Goal: Use online tool/utility: Utilize a website feature to perform a specific function

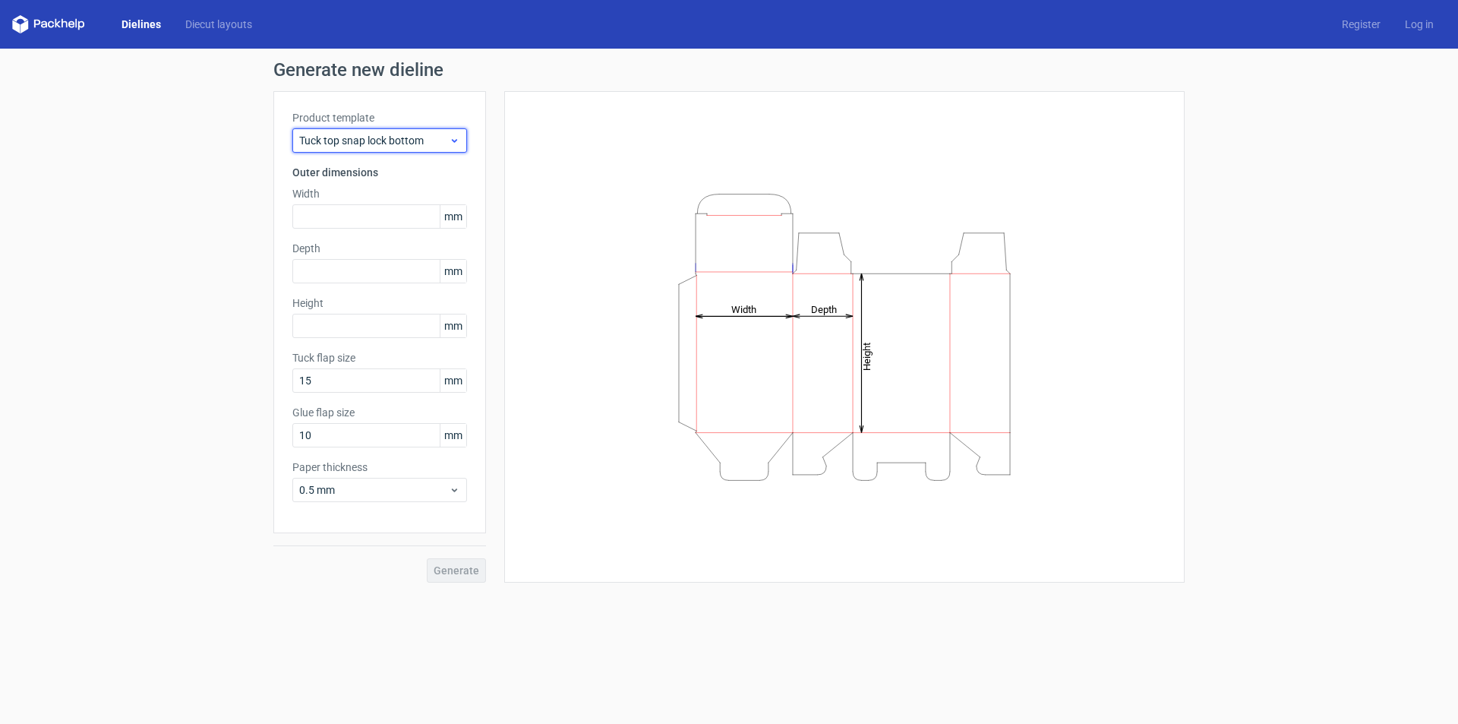
click at [373, 134] on span "Tuck top snap lock bottom" at bounding box center [374, 140] width 150 height 15
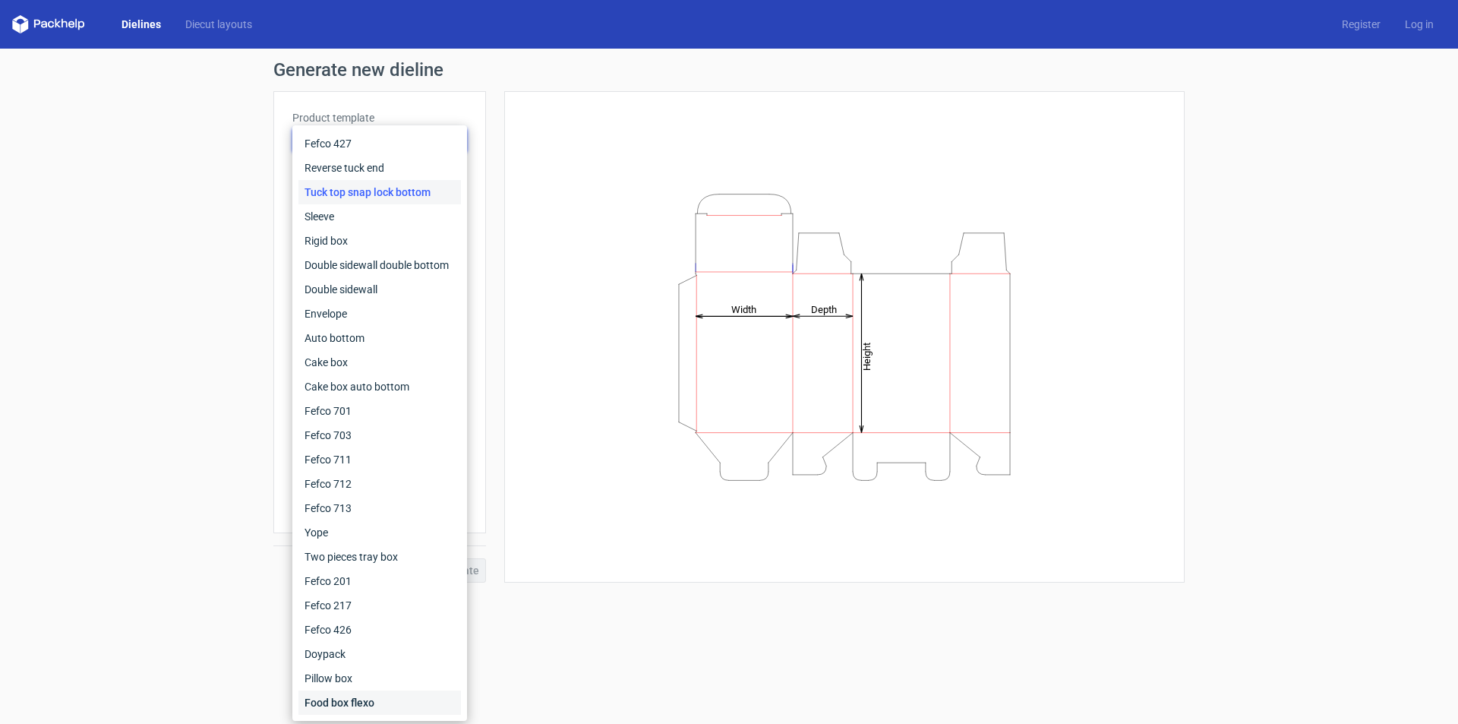
click at [391, 704] on div "Food box flexo" at bounding box center [379, 702] width 163 height 24
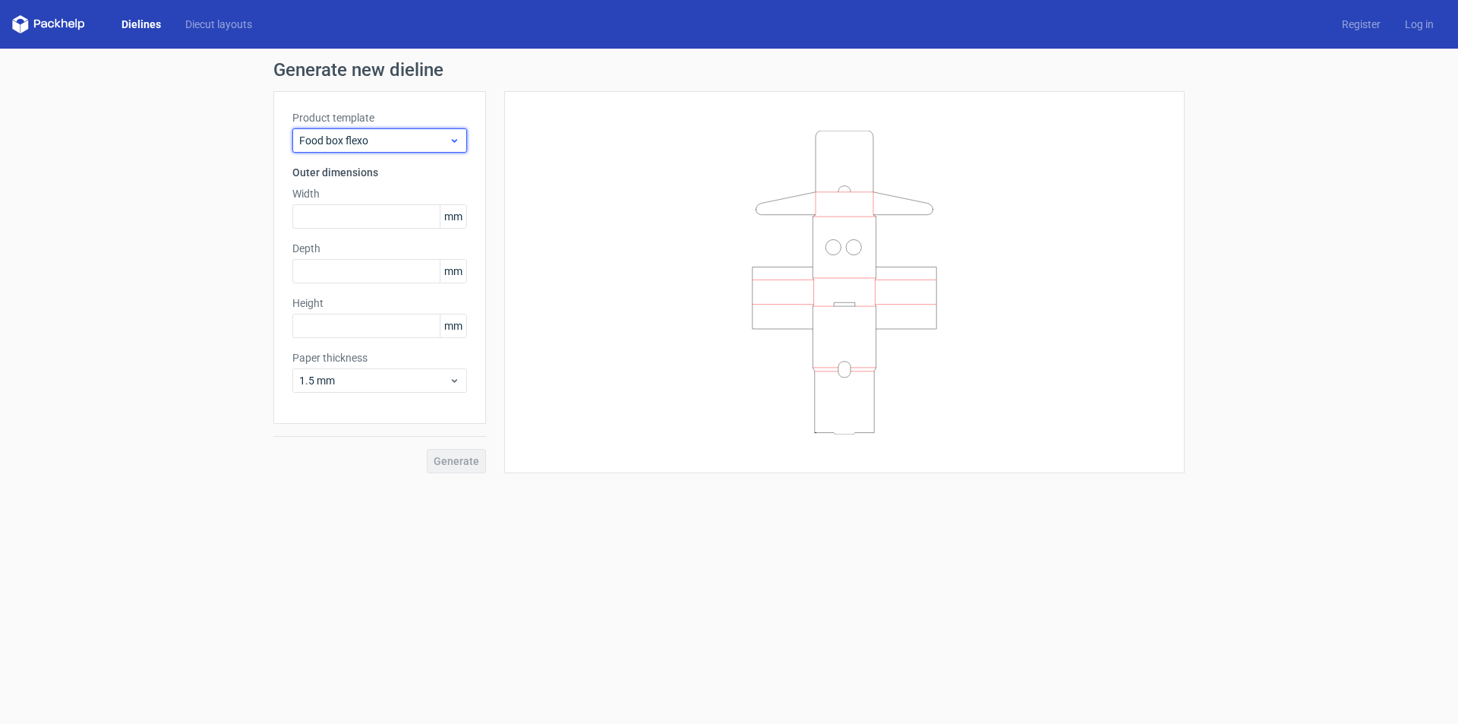
click at [399, 147] on span "Food box flexo" at bounding box center [374, 140] width 150 height 15
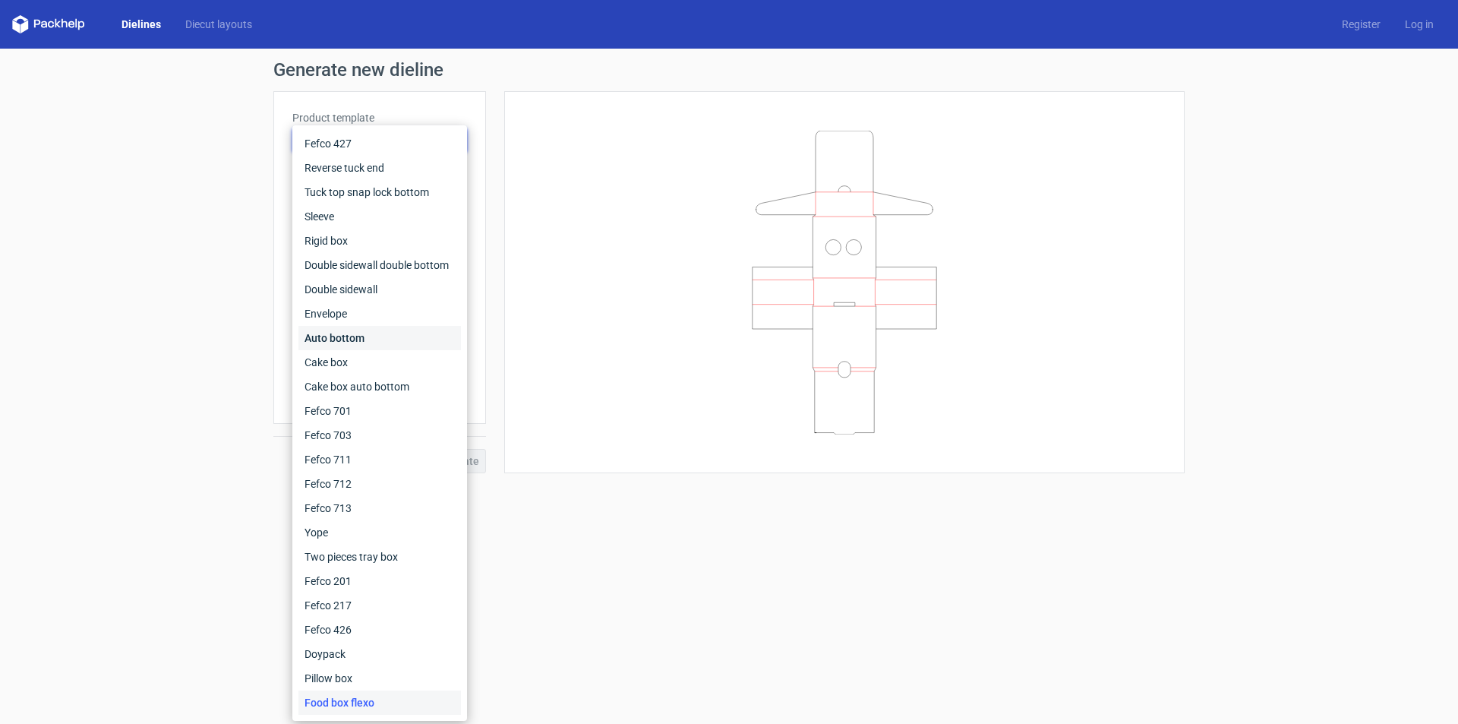
click at [368, 333] on div "Auto bottom" at bounding box center [379, 338] width 163 height 24
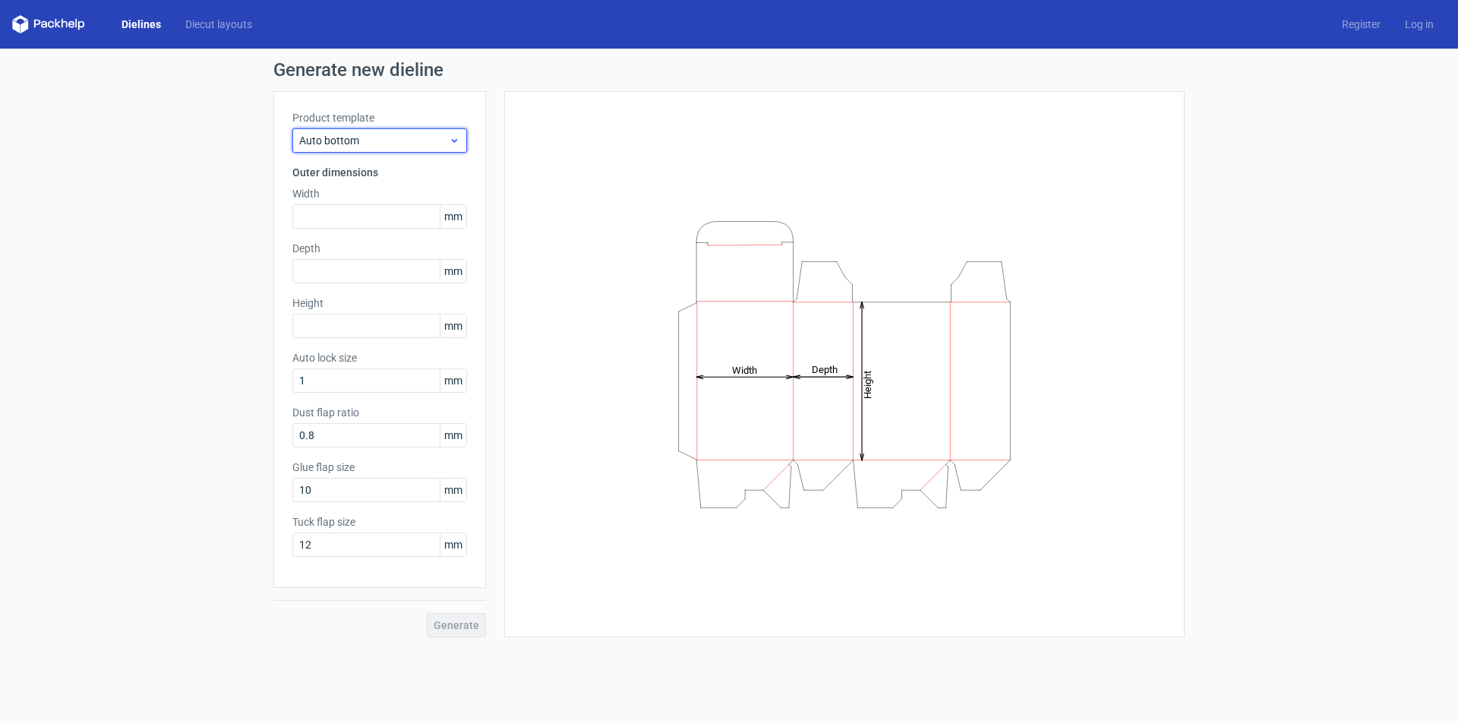
click at [409, 141] on span "Auto bottom" at bounding box center [374, 140] width 150 height 15
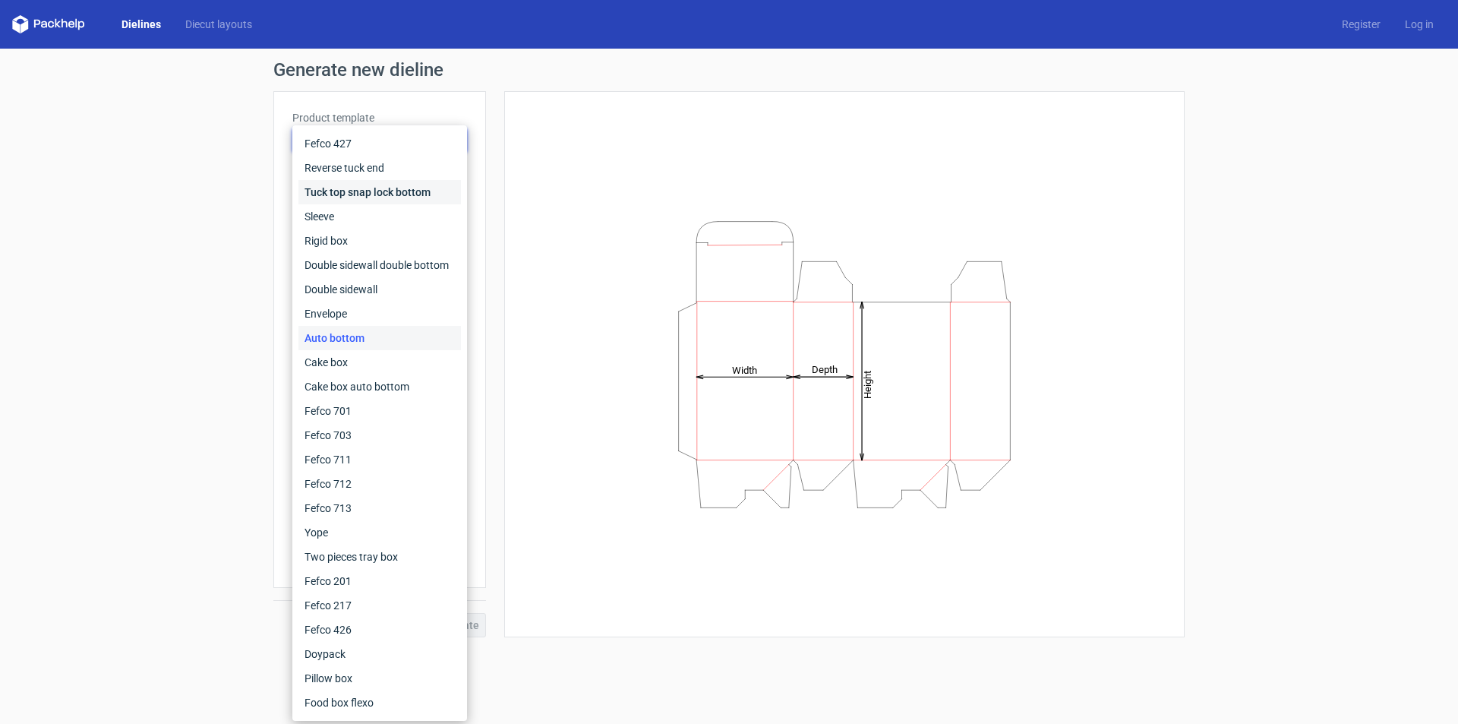
click at [389, 190] on div "Tuck top snap lock bottom" at bounding box center [379, 192] width 163 height 24
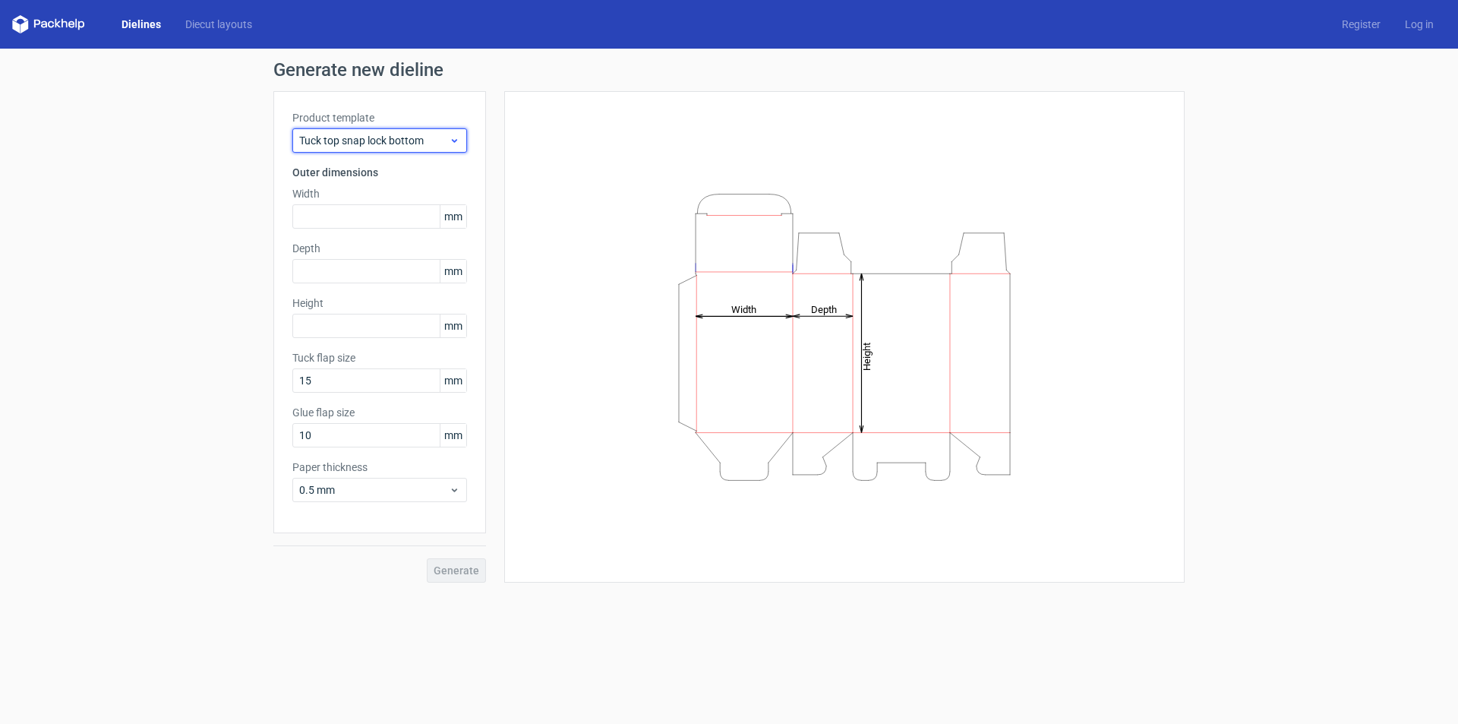
click at [396, 135] on span "Tuck top snap lock bottom" at bounding box center [374, 140] width 150 height 15
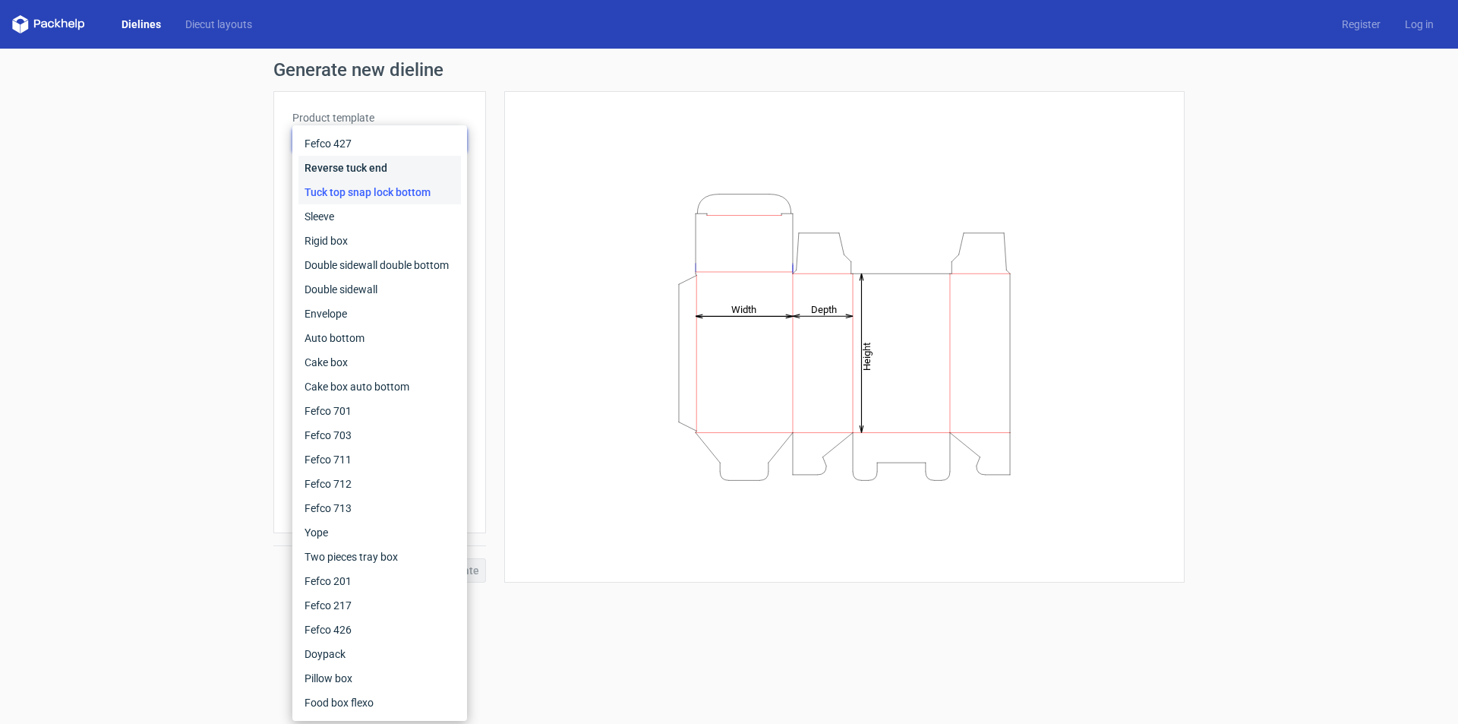
click at [387, 159] on div "Reverse tuck end" at bounding box center [379, 168] width 163 height 24
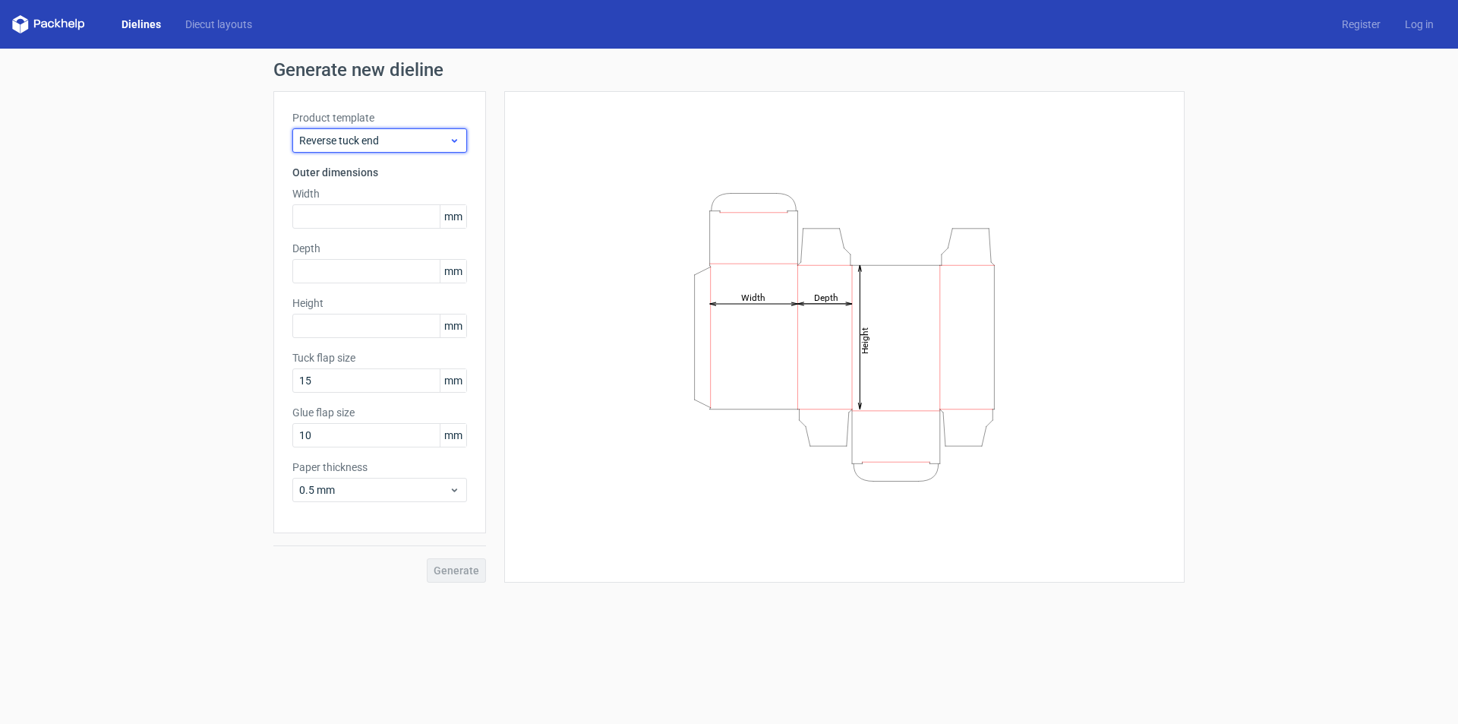
click at [402, 133] on span "Reverse tuck end" at bounding box center [374, 140] width 150 height 15
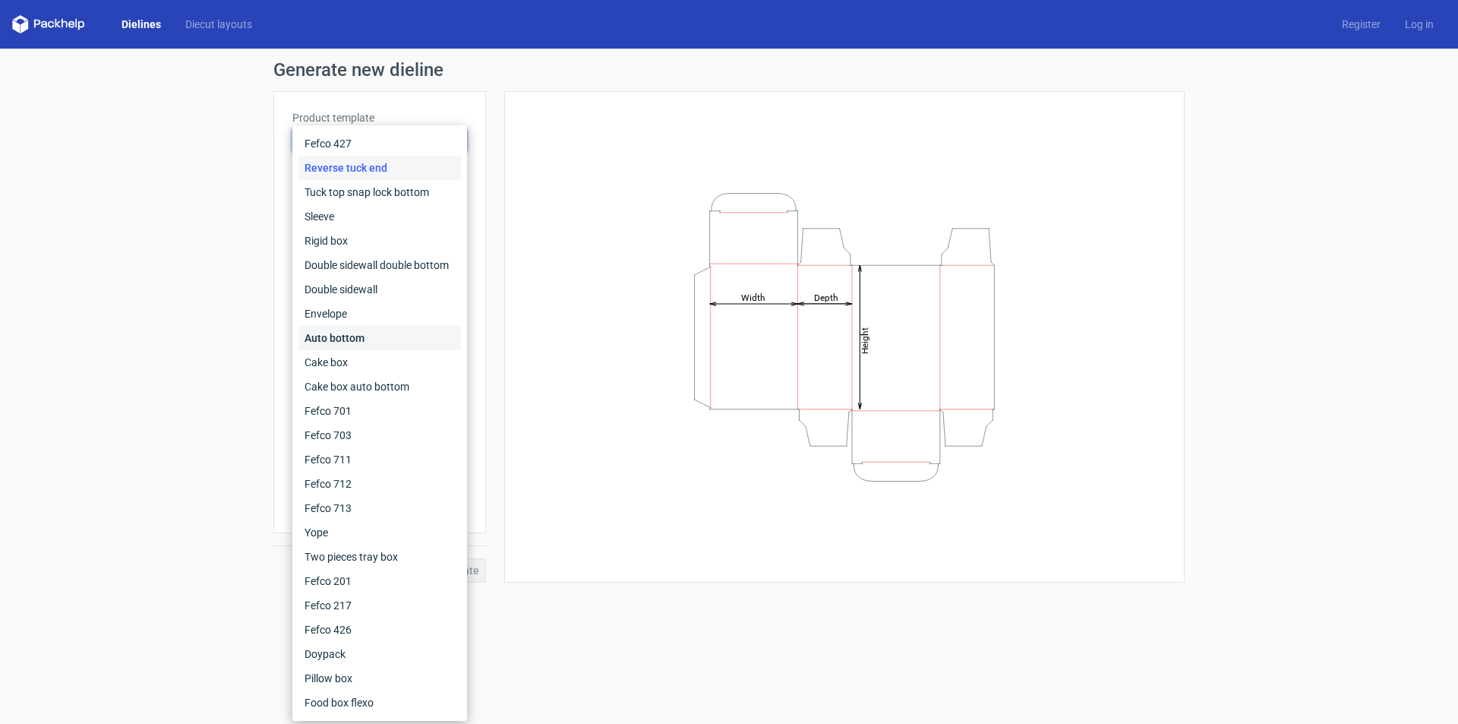
click at [378, 339] on div "Auto bottom" at bounding box center [379, 338] width 163 height 24
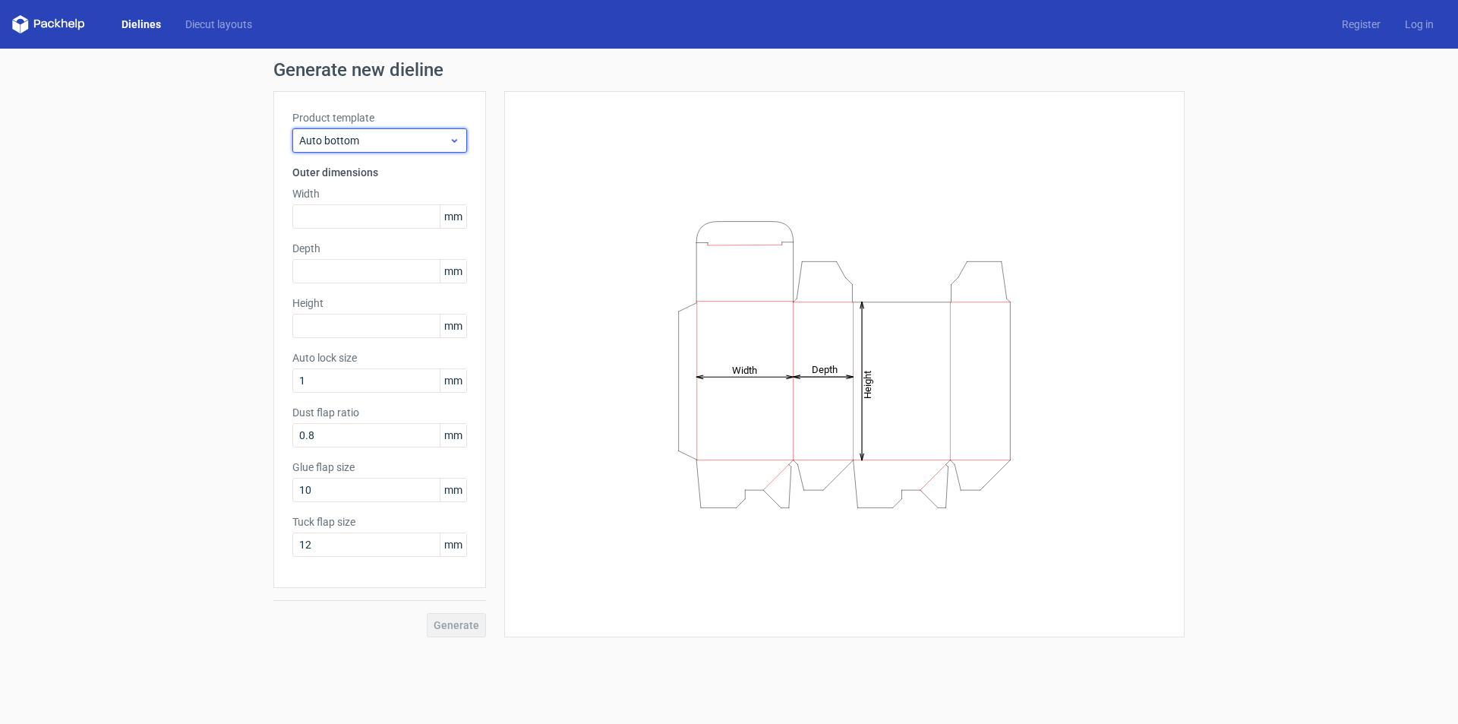
click at [400, 144] on span "Auto bottom" at bounding box center [374, 140] width 150 height 15
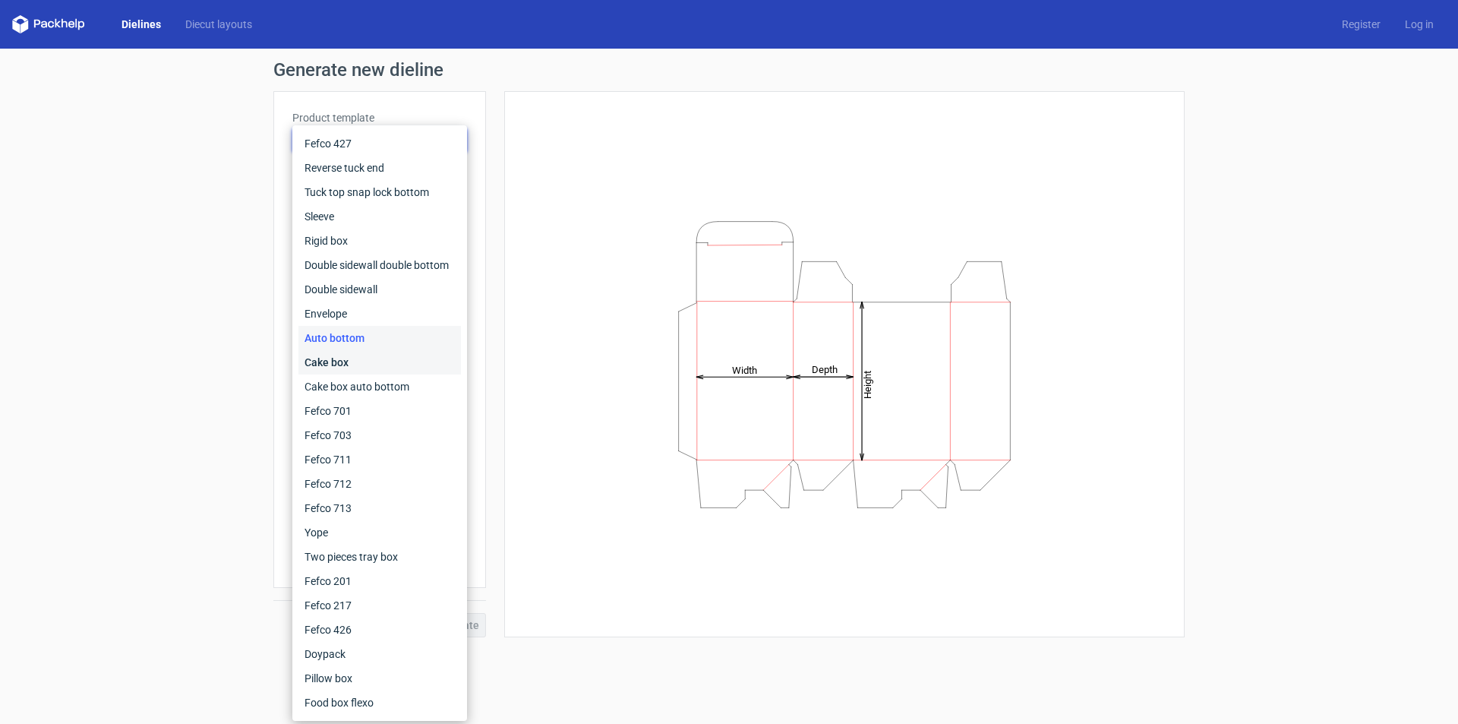
click at [372, 355] on div "Cake box" at bounding box center [379, 362] width 163 height 24
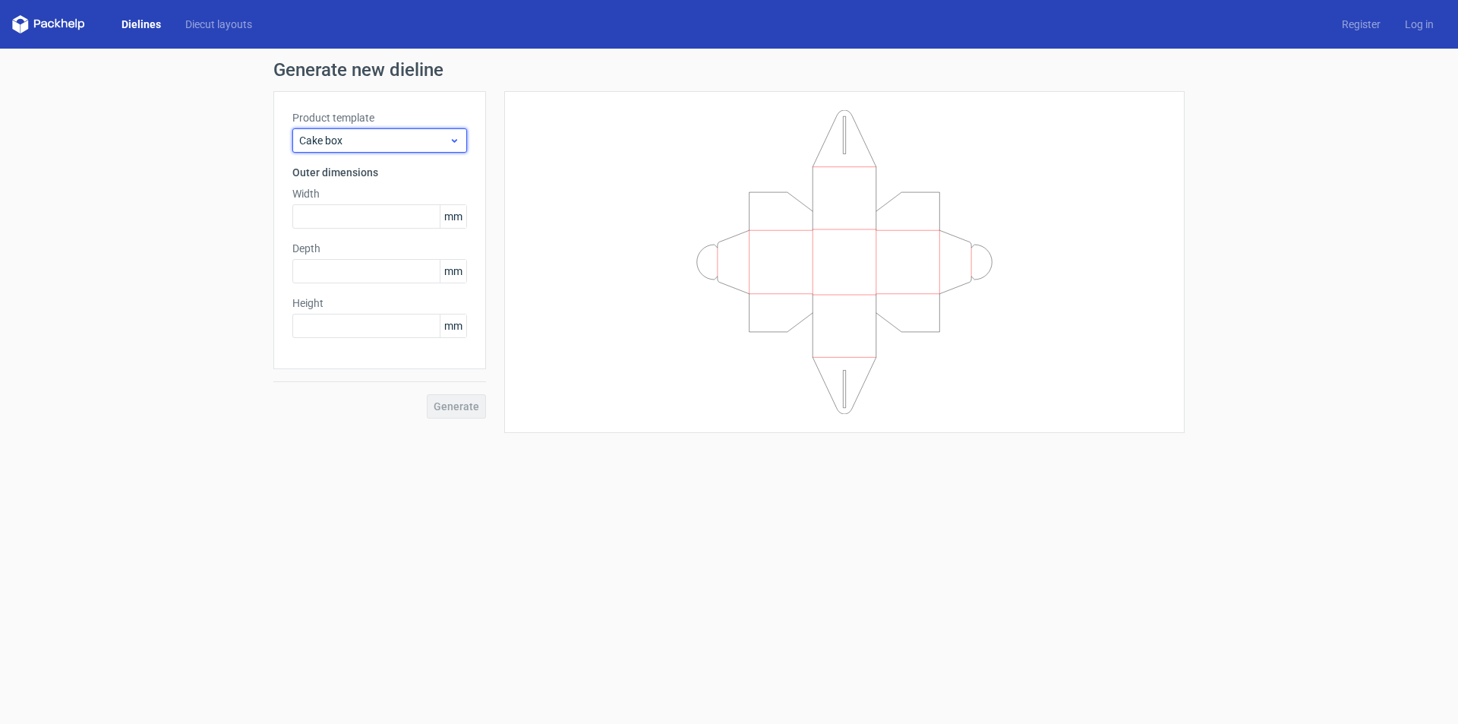
click at [395, 129] on div "Cake box" at bounding box center [379, 140] width 175 height 24
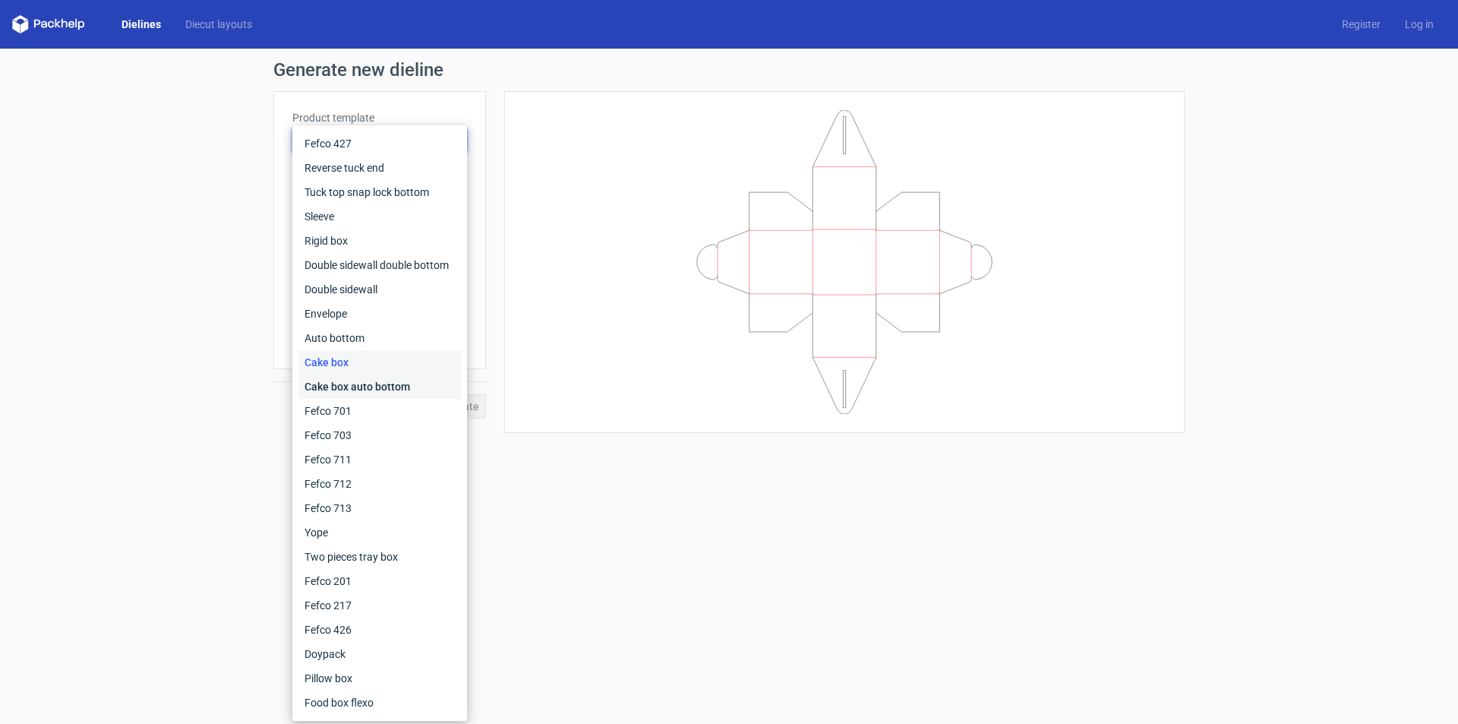
click at [377, 387] on div "Cake box auto bottom" at bounding box center [379, 386] width 163 height 24
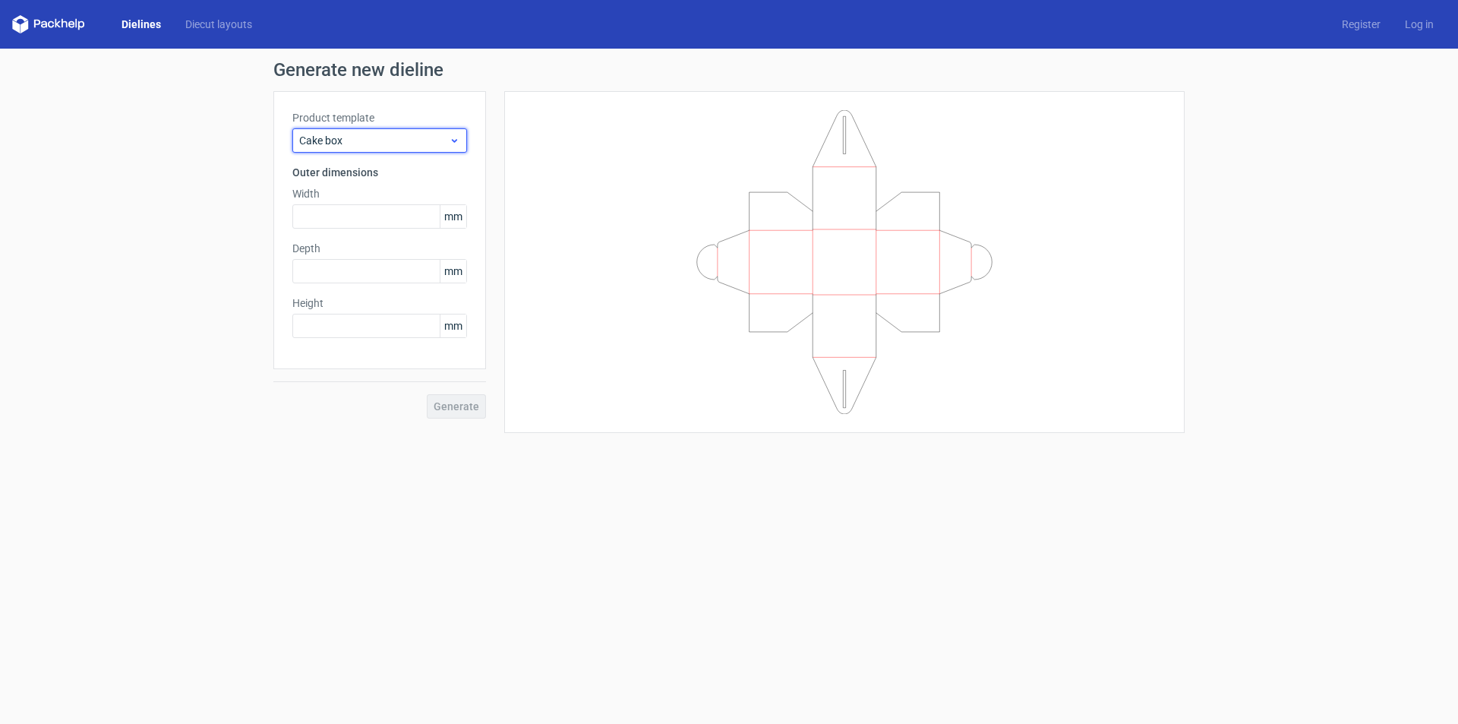
click at [350, 131] on div "Cake box" at bounding box center [379, 140] width 175 height 24
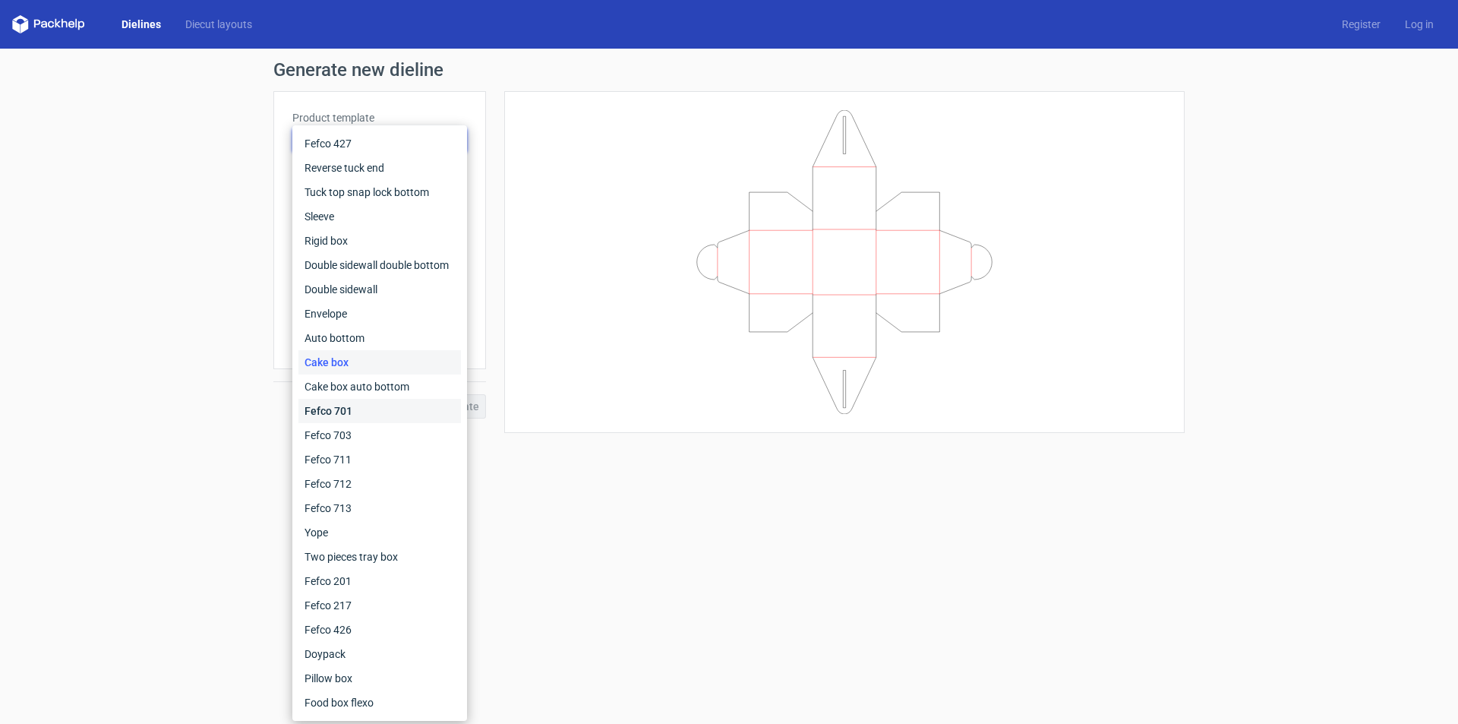
click at [388, 404] on div "Fefco 701" at bounding box center [379, 411] width 163 height 24
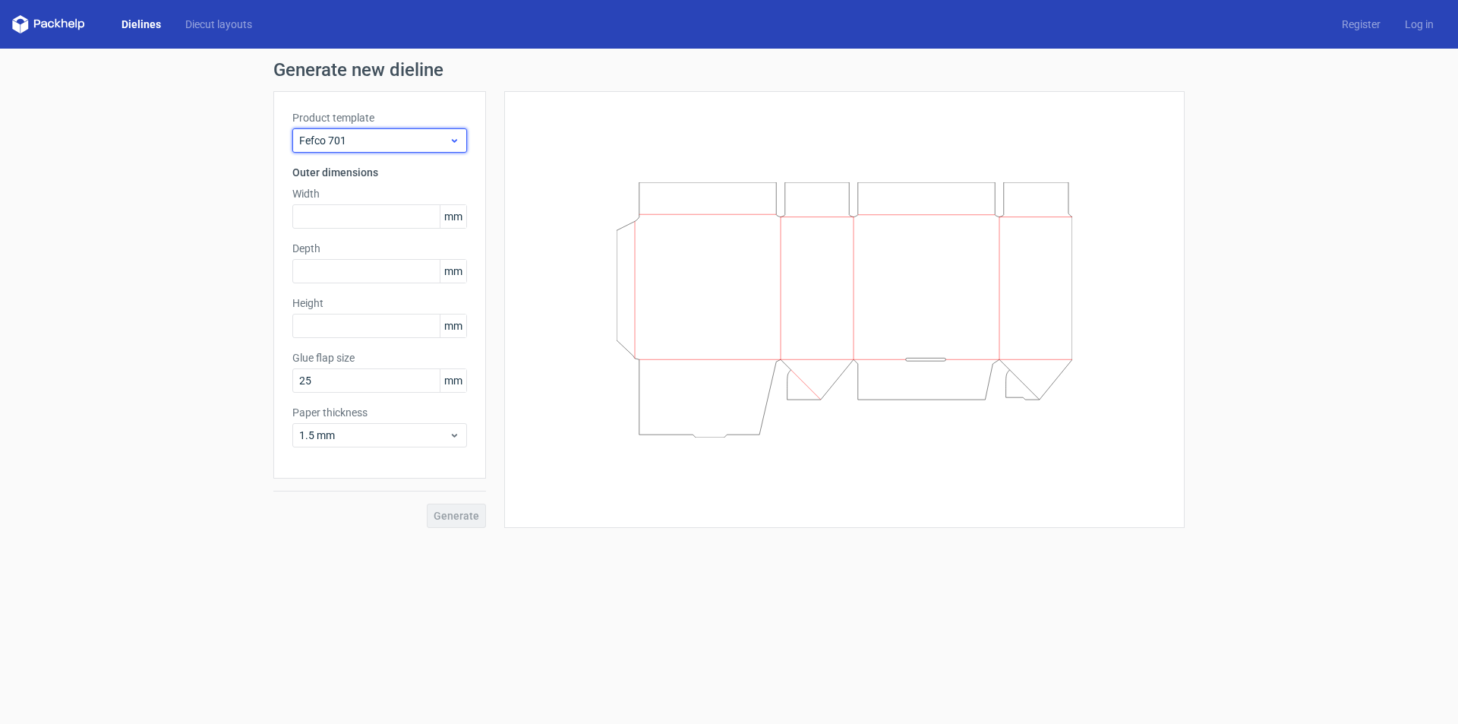
click at [379, 146] on span "Fefco 701" at bounding box center [374, 140] width 150 height 15
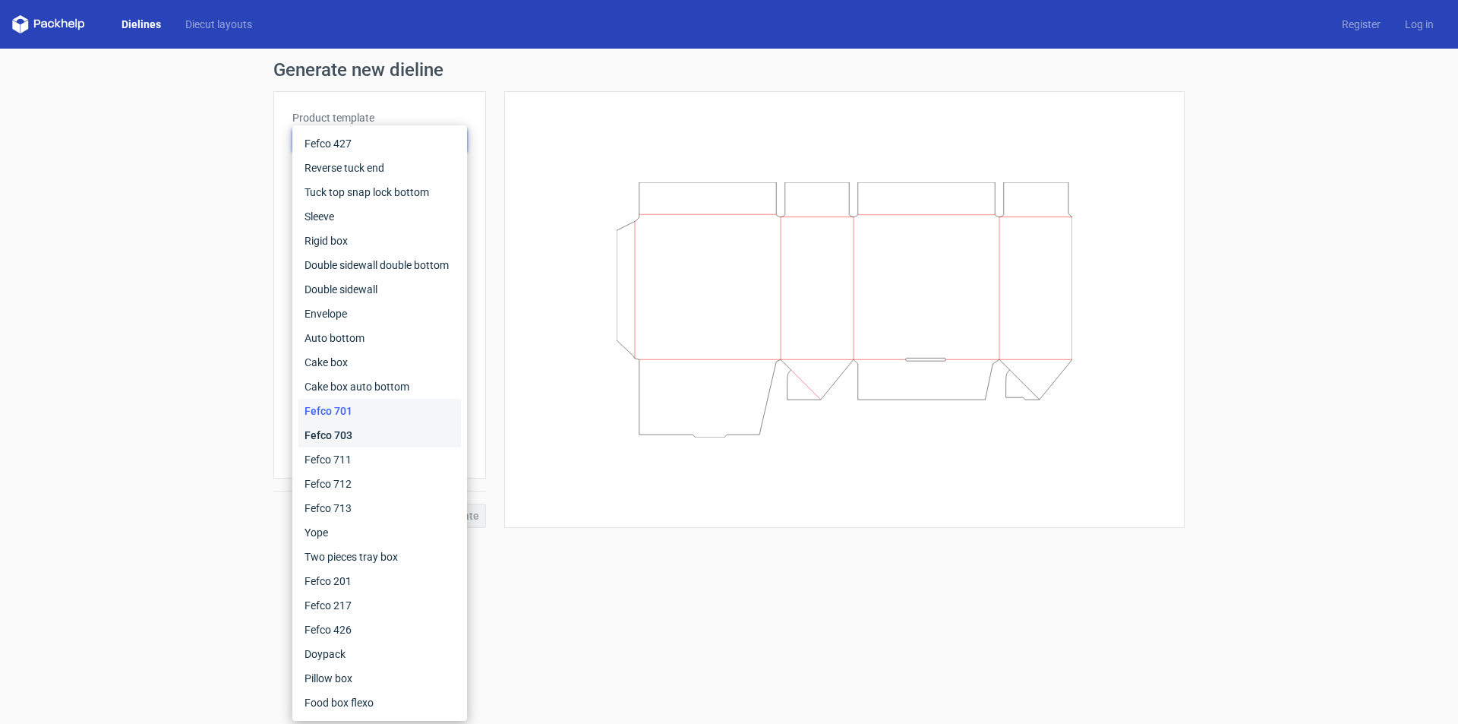
click at [373, 434] on div "Fefco 703" at bounding box center [379, 435] width 163 height 24
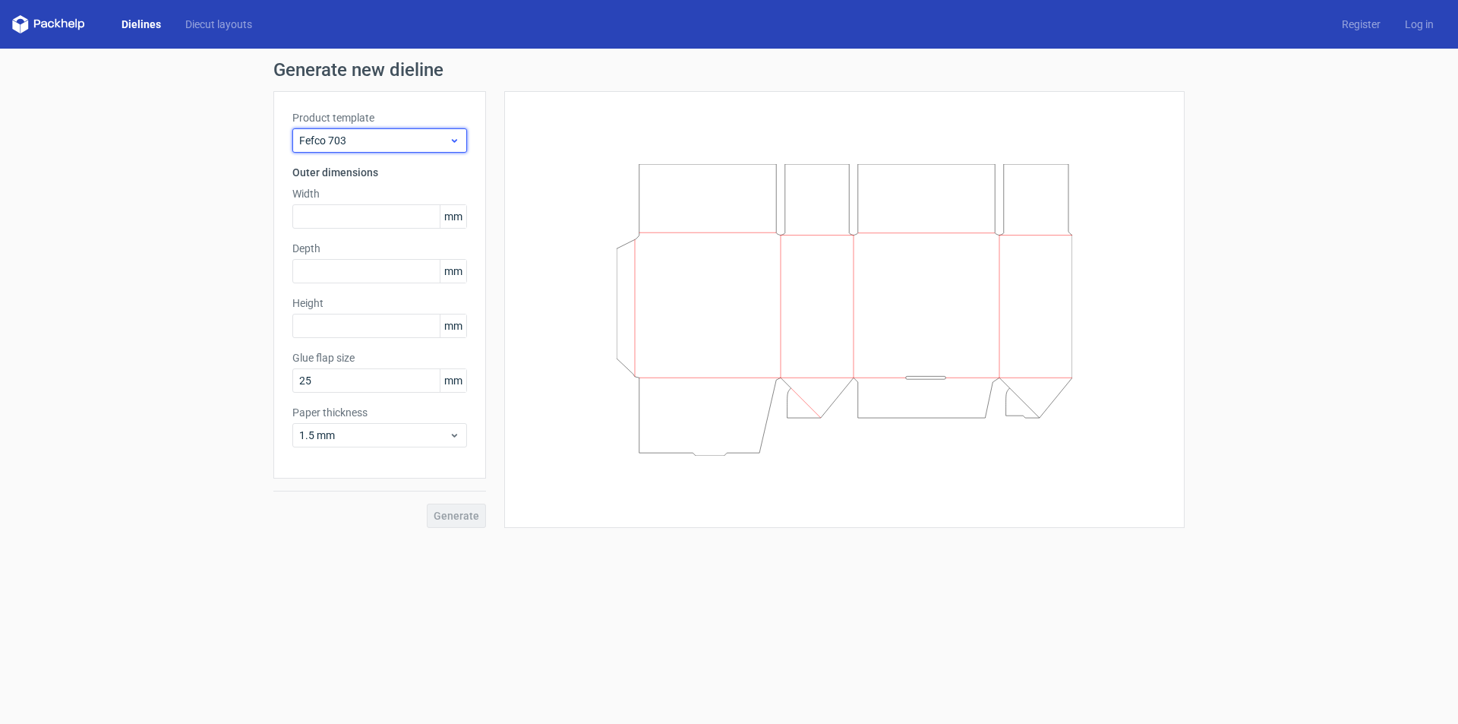
click at [431, 146] on span "Fefco 703" at bounding box center [374, 140] width 150 height 15
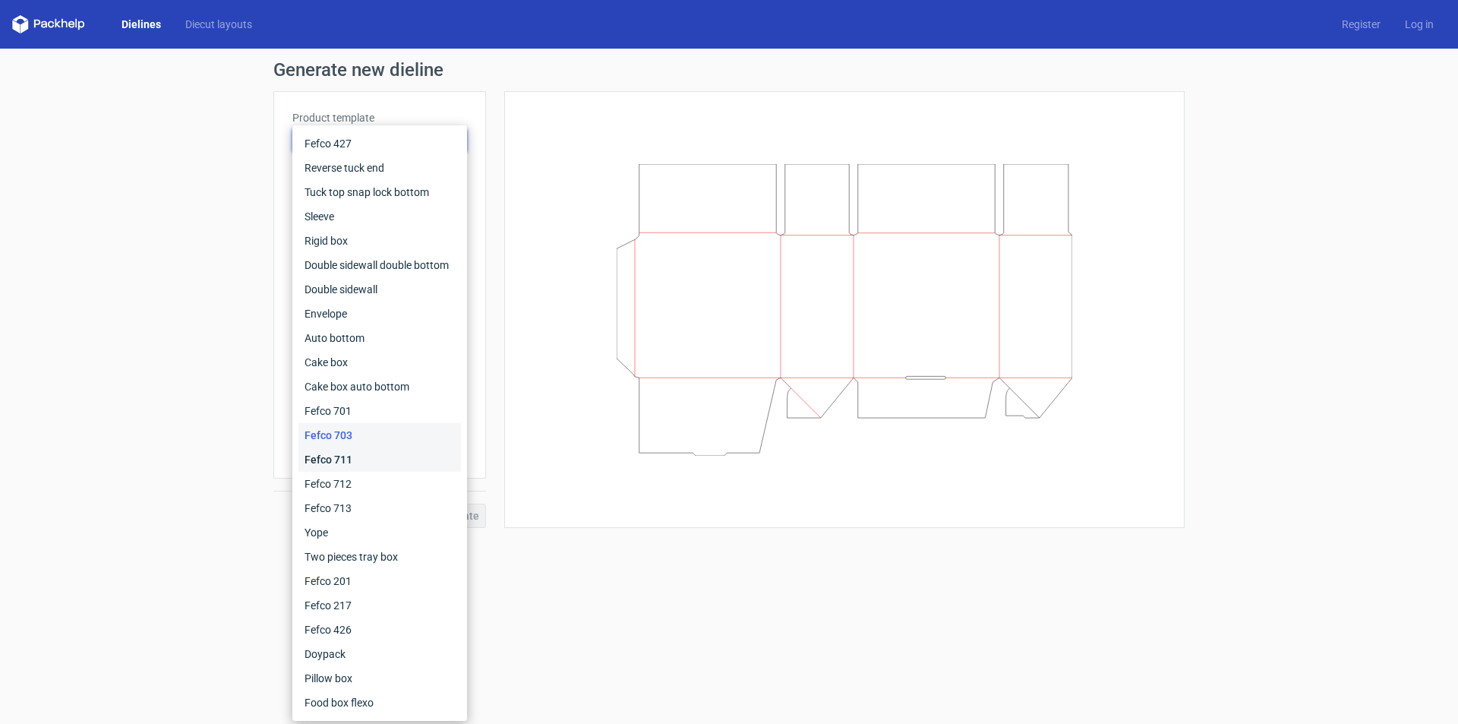
click at [374, 463] on div "Fefco 711" at bounding box center [379, 459] width 163 height 24
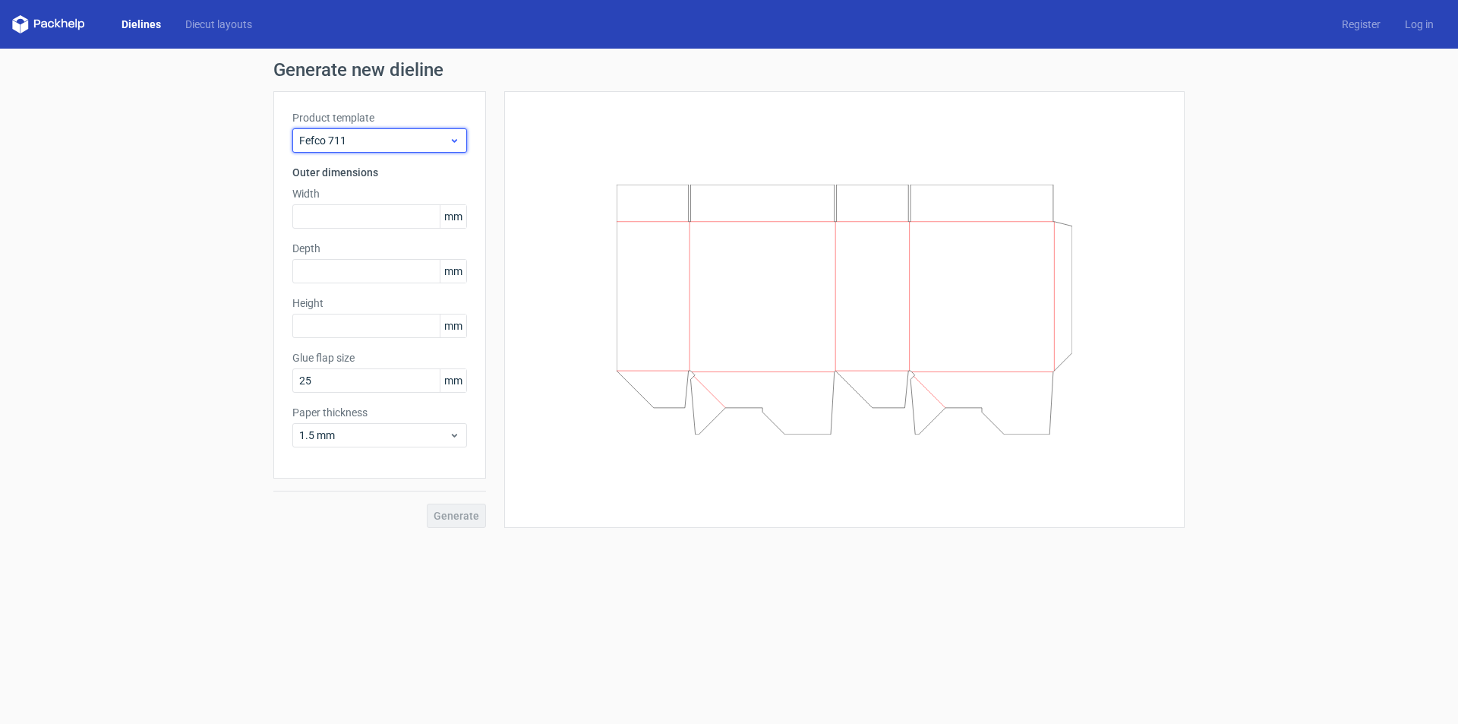
click at [382, 131] on div "Fefco 711" at bounding box center [379, 140] width 175 height 24
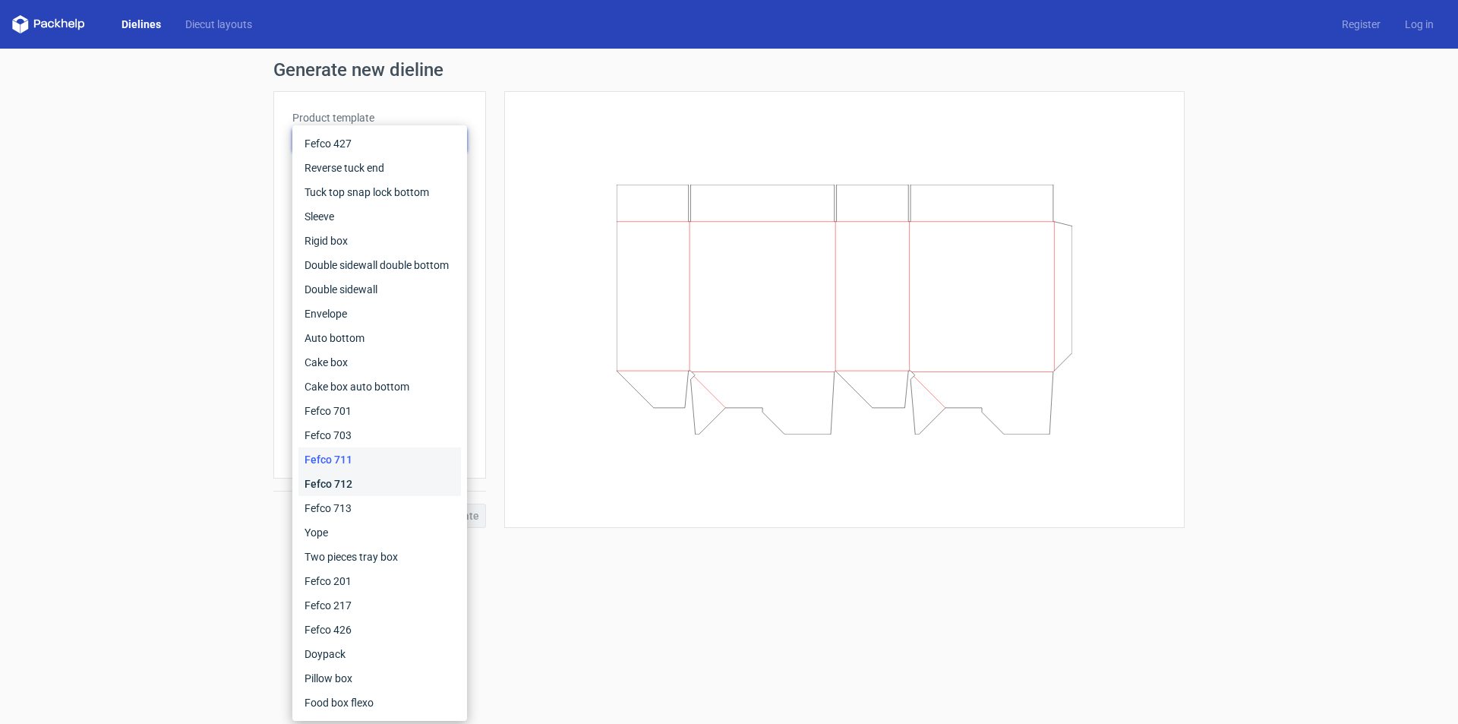
click at [358, 494] on div "Fefco 712" at bounding box center [379, 484] width 163 height 24
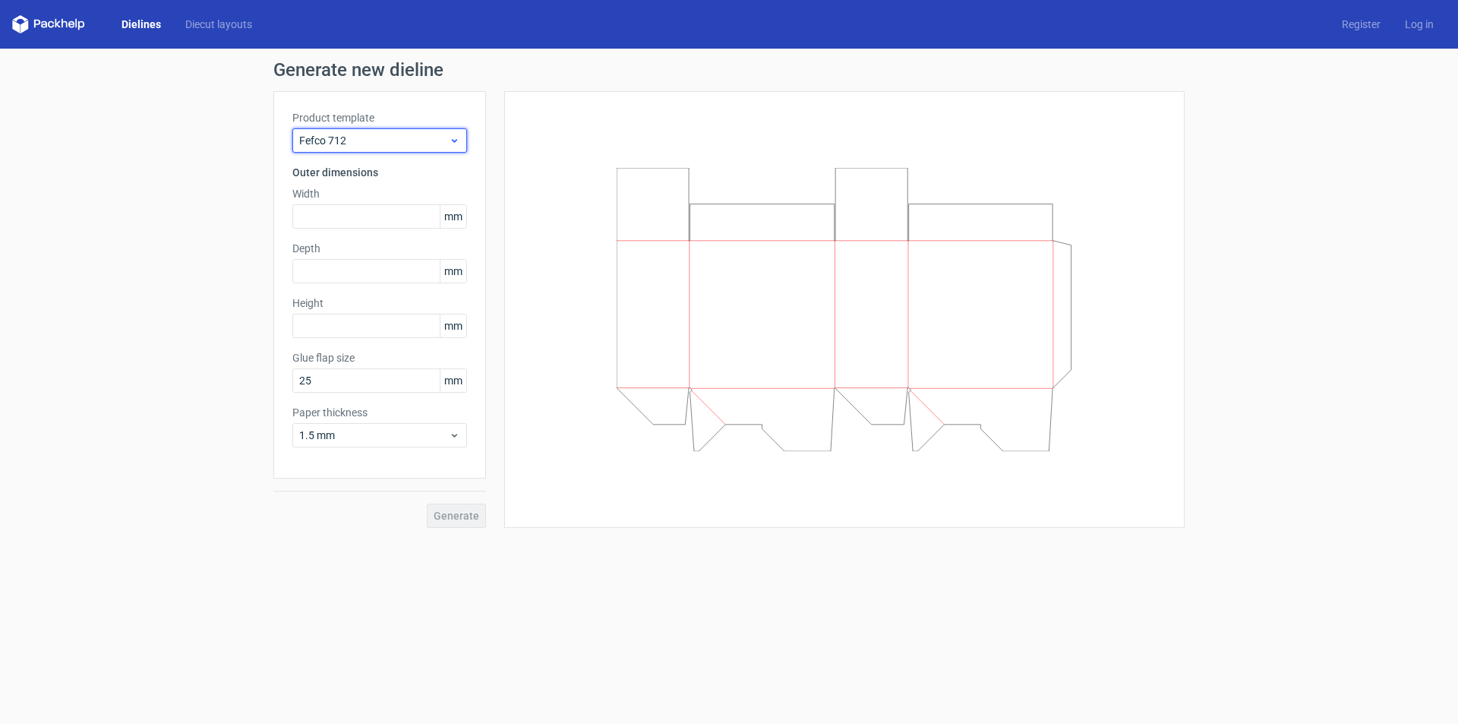
click at [371, 136] on span "Fefco 712" at bounding box center [374, 140] width 150 height 15
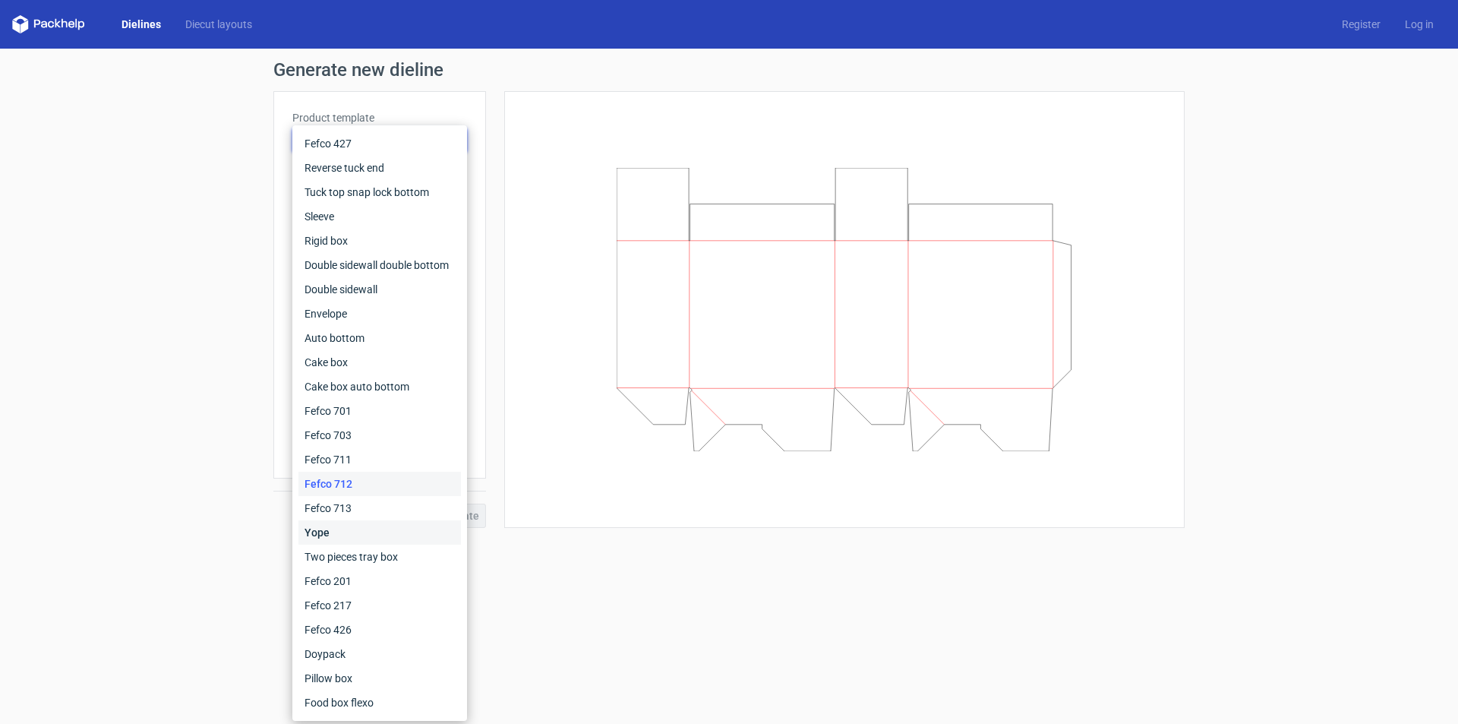
click at [362, 526] on div "Yope" at bounding box center [379, 532] width 163 height 24
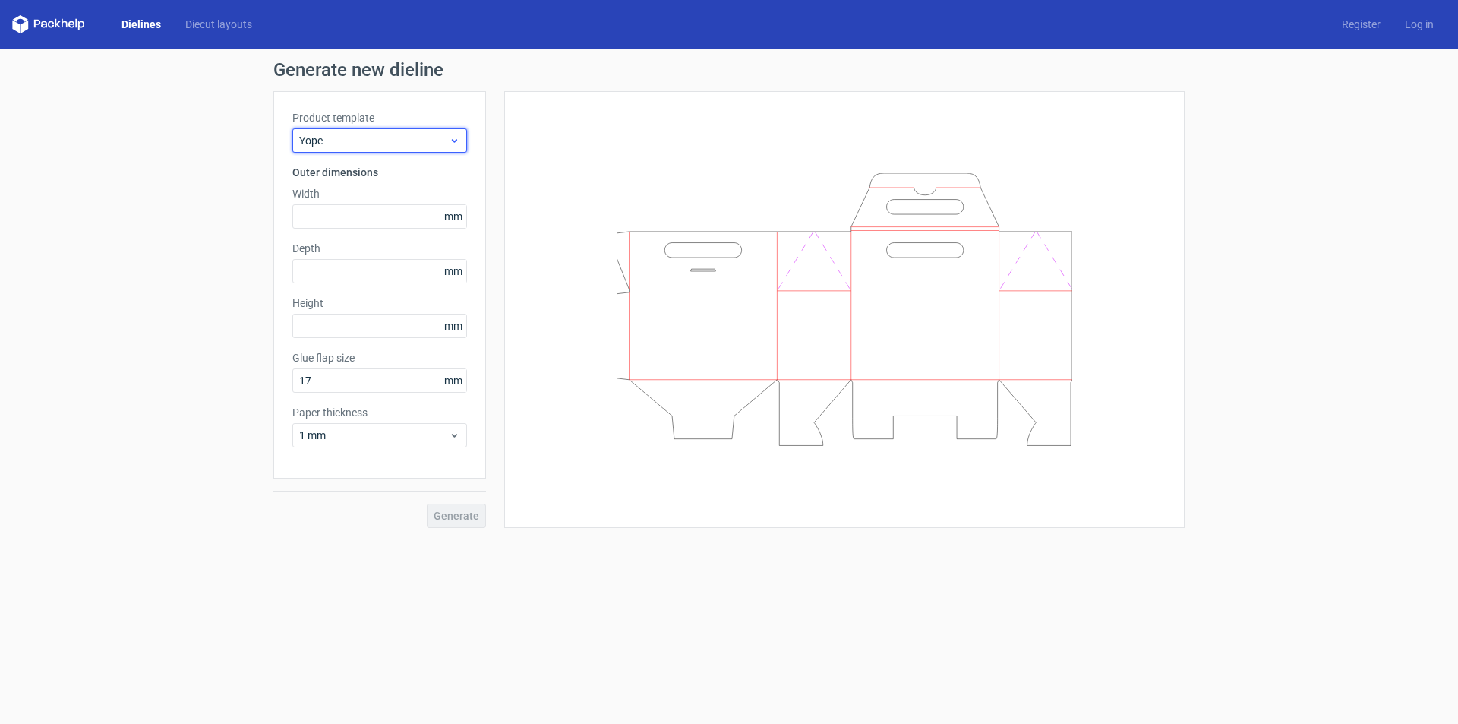
click at [433, 129] on div "Yope" at bounding box center [379, 140] width 175 height 24
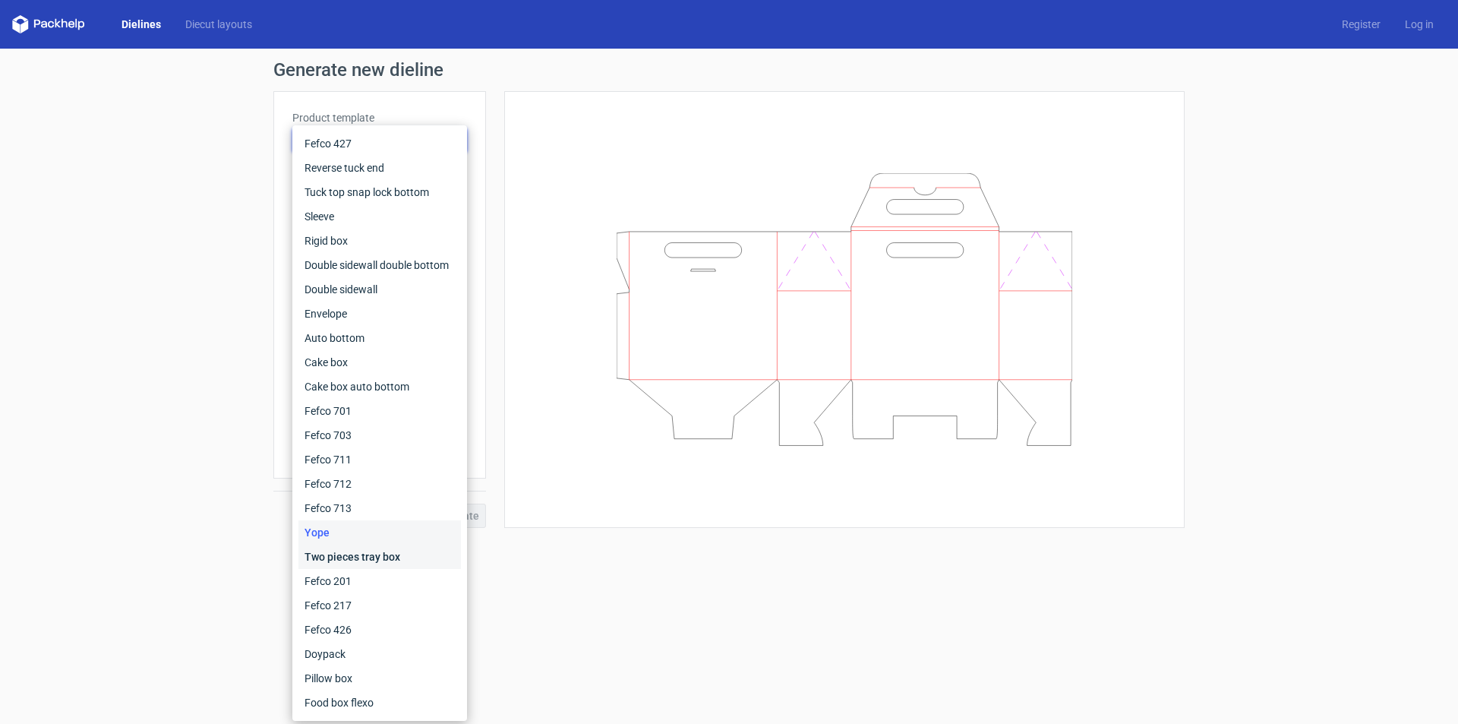
click at [369, 554] on div "Two pieces tray box" at bounding box center [379, 557] width 163 height 24
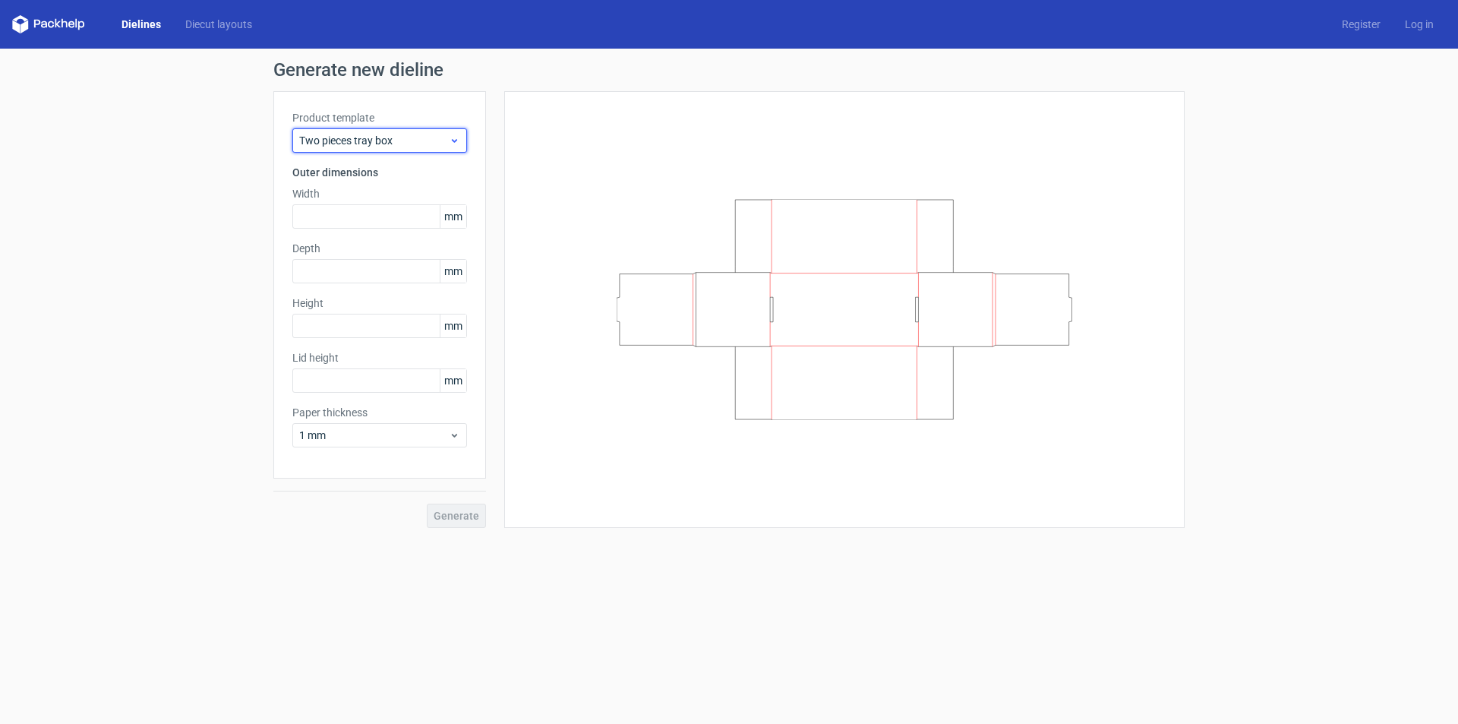
click at [374, 142] on span "Two pieces tray box" at bounding box center [374, 140] width 150 height 15
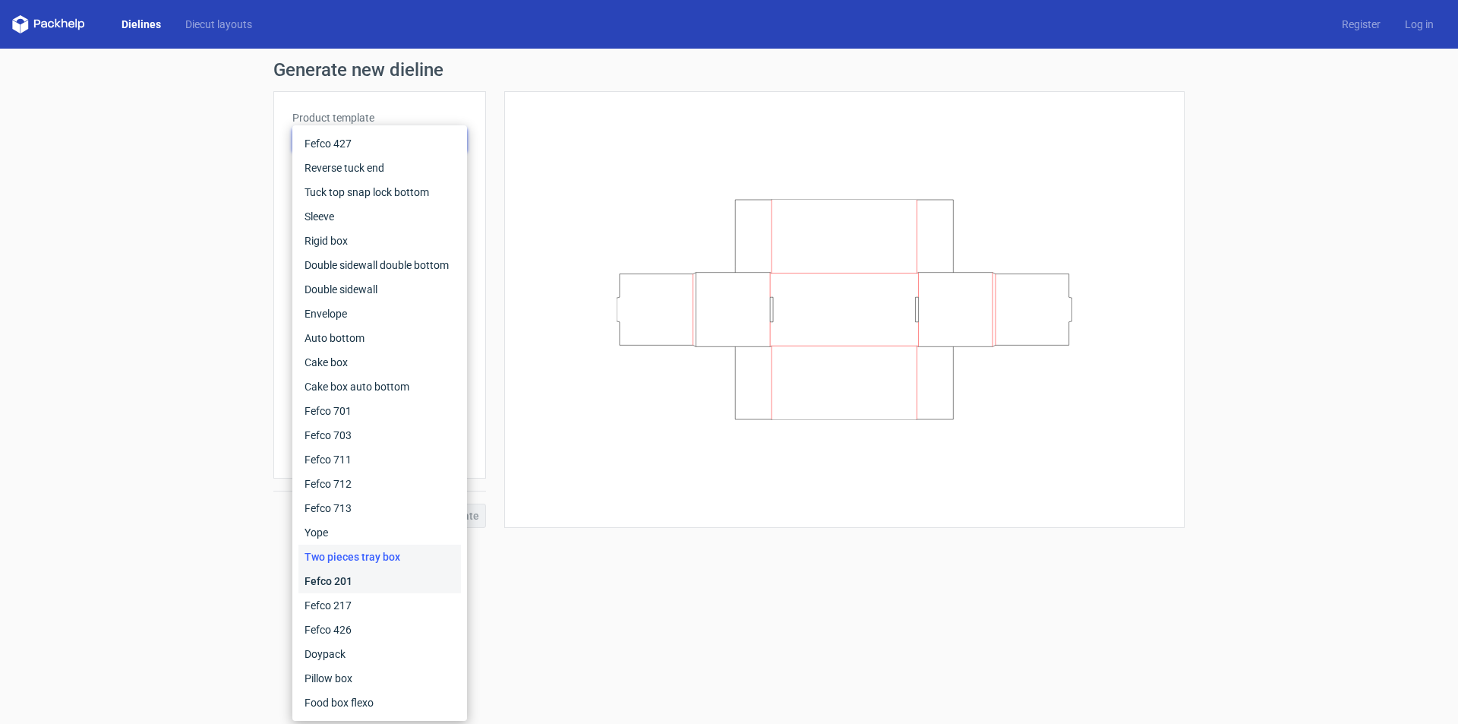
click at [347, 572] on div "Fefco 201" at bounding box center [379, 581] width 163 height 24
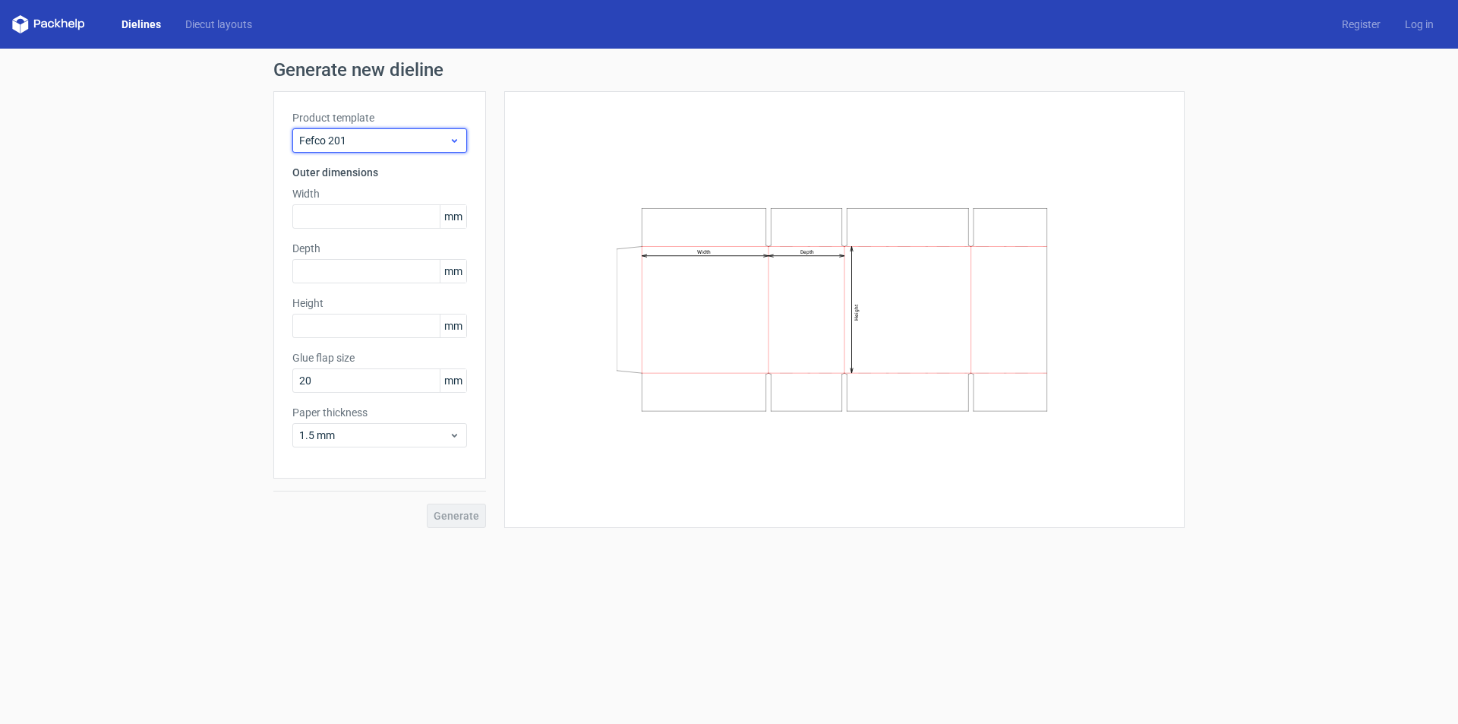
click at [385, 134] on span "Fefco 201" at bounding box center [374, 140] width 150 height 15
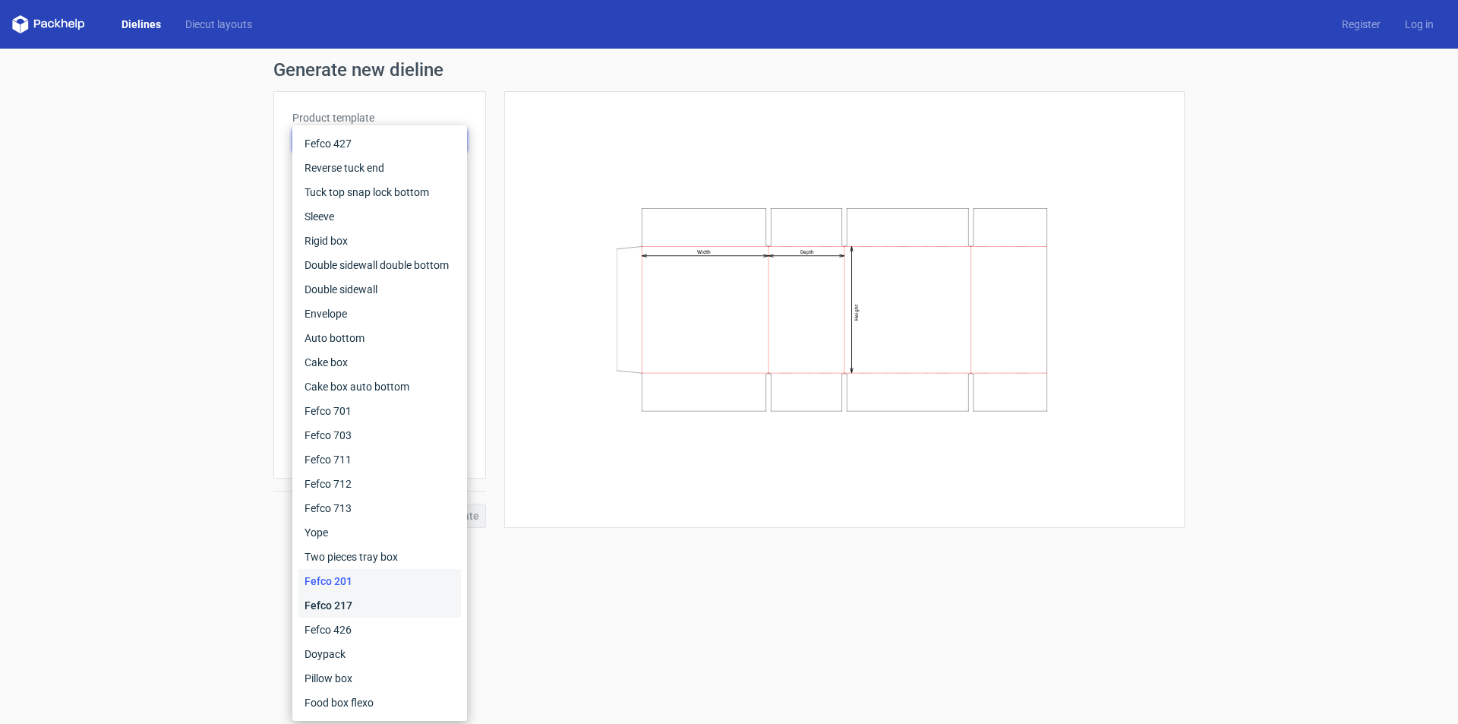
click at [373, 606] on div "Fefco 217" at bounding box center [379, 605] width 163 height 24
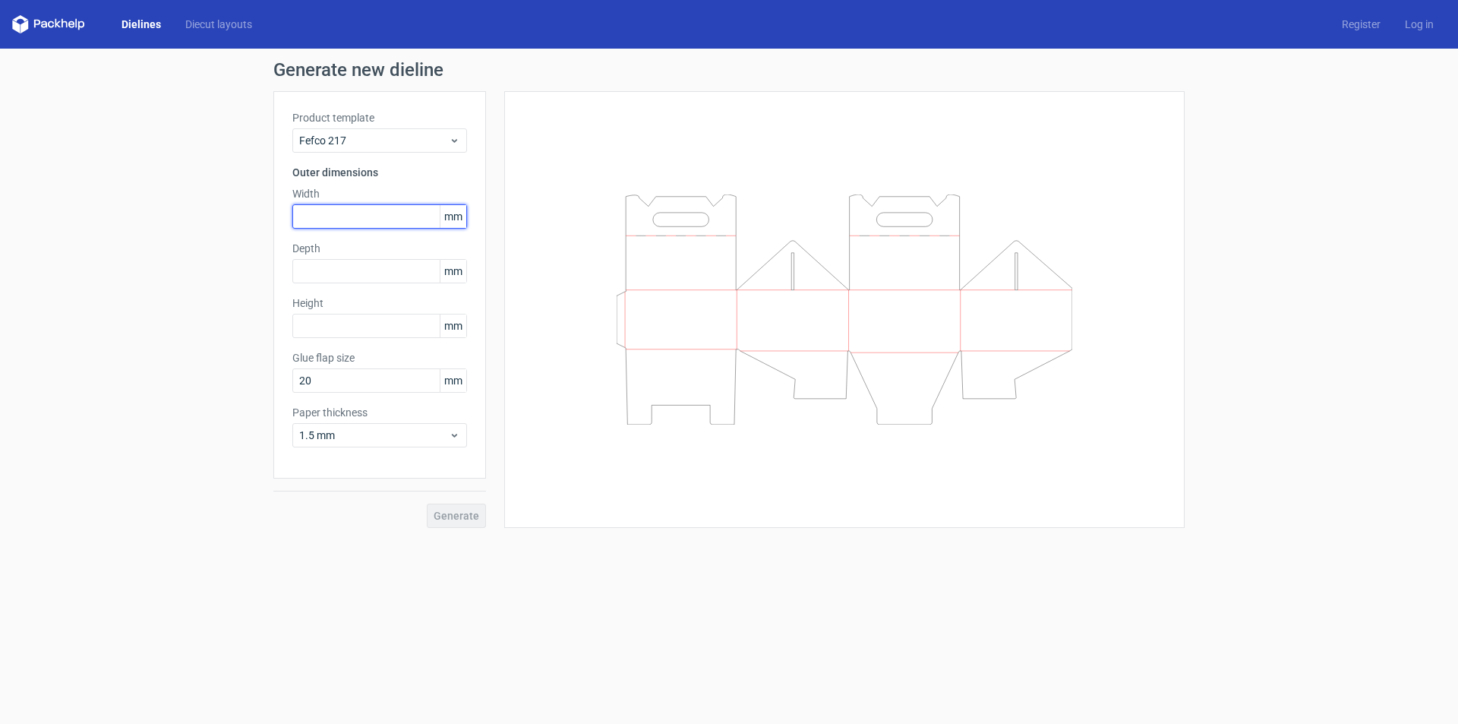
click at [352, 218] on input "text" at bounding box center [379, 216] width 175 height 24
click at [333, 220] on input "text" at bounding box center [379, 216] width 175 height 24
type input "125"
click at [305, 265] on input "text" at bounding box center [379, 271] width 175 height 24
type input "45"
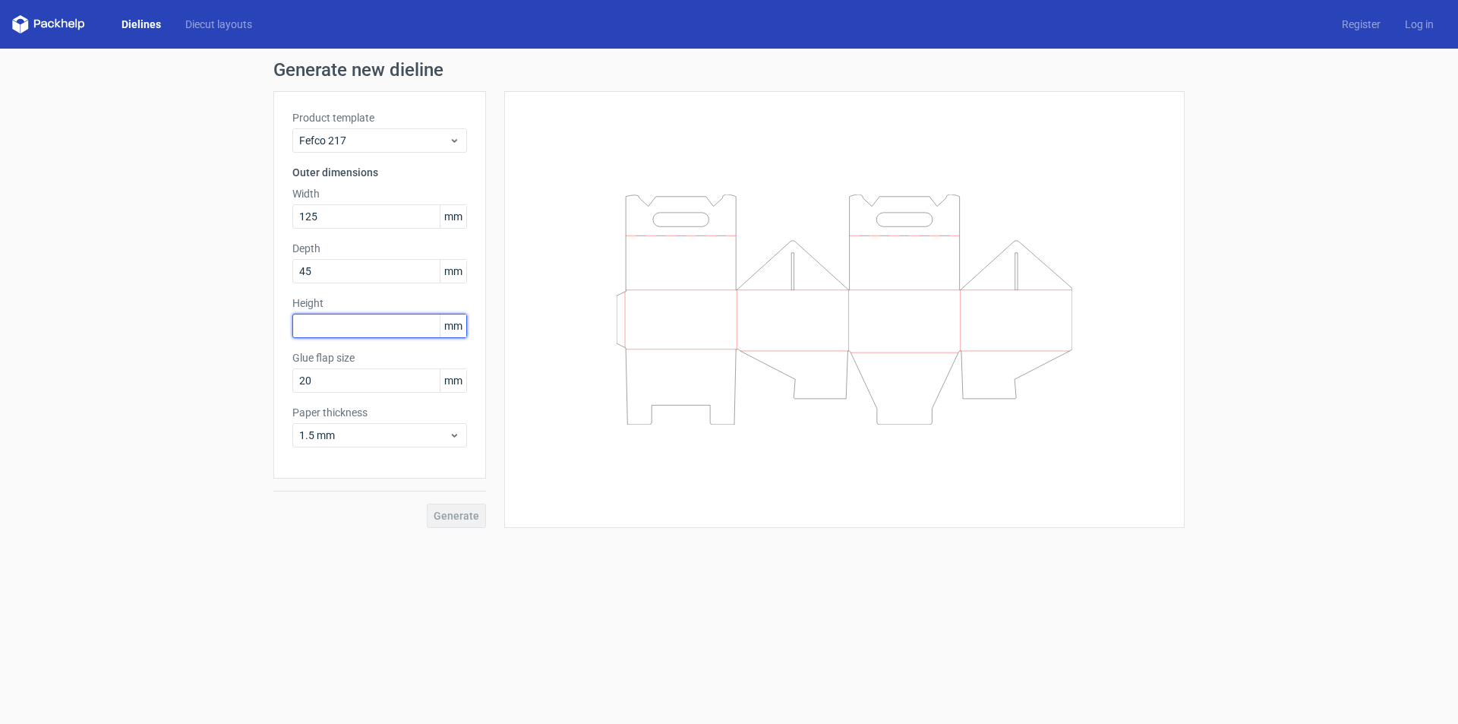
click at [321, 330] on input "text" at bounding box center [379, 326] width 175 height 24
type input "85"
drag, startPoint x: 330, startPoint y: 387, endPoint x: 272, endPoint y: 386, distance: 58.5
click at [272, 386] on div "Generate new dieline Product template Fefco 217 Outer dimensions Width 125 mm D…" at bounding box center [729, 294] width 1458 height 491
type input "15"
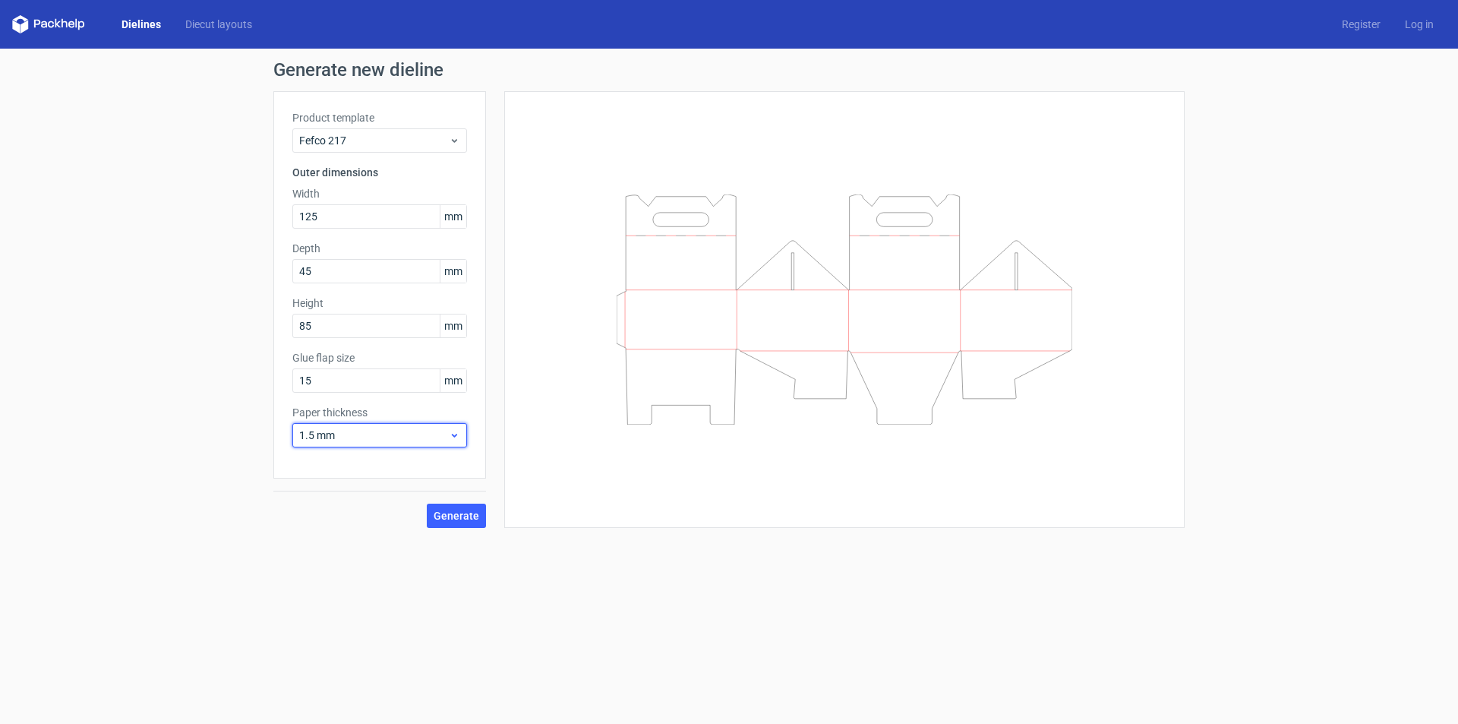
click at [370, 434] on span "1.5 mm" at bounding box center [374, 435] width 150 height 15
click at [357, 469] on div "0.4 mm" at bounding box center [379, 468] width 163 height 24
click at [441, 519] on span "Generate" at bounding box center [457, 515] width 46 height 11
